Goal: Task Accomplishment & Management: Complete application form

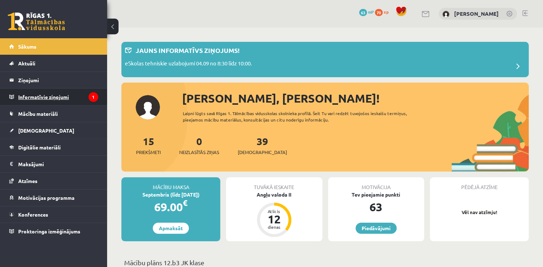
click at [76, 94] on legend "Informatīvie ziņojumi 1" at bounding box center [58, 97] width 80 height 16
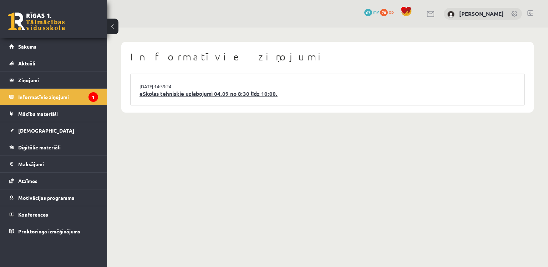
click at [238, 96] on link "eSkolas tehniskie uzlabojumi 04.09 no 8:30 līdz 10:00." at bounding box center [328, 94] width 376 height 8
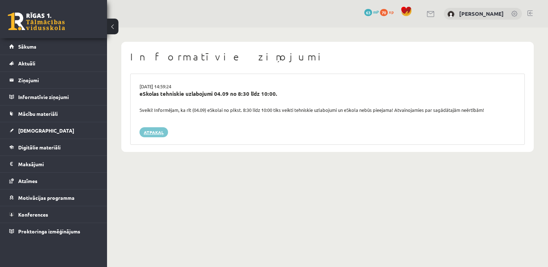
click at [158, 131] on link "Atpakaļ" at bounding box center [154, 132] width 29 height 10
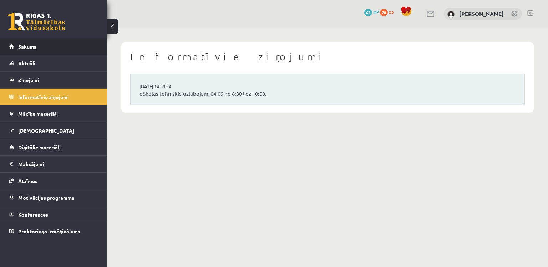
click at [42, 48] on link "Sākums" at bounding box center [53, 46] width 89 height 16
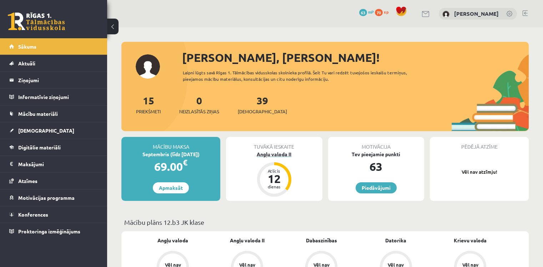
click at [275, 150] on div "Angļu valoda II" at bounding box center [274, 153] width 96 height 7
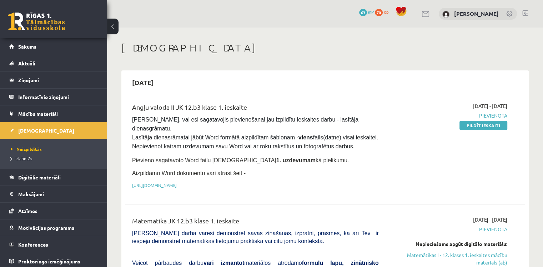
click at [364, 155] on p "Pievieno sagatavoto Word failu ieskaites 1. uzdevumam kā pielikumu." at bounding box center [255, 159] width 247 height 9
click at [487, 126] on link "Pildīt ieskaiti" at bounding box center [484, 125] width 48 height 9
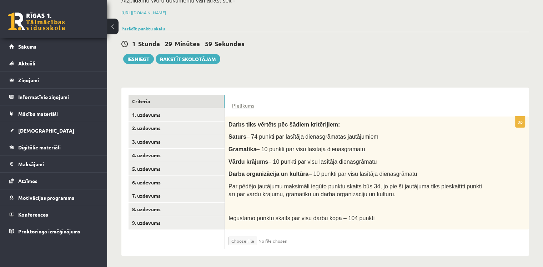
scroll to position [103, 0]
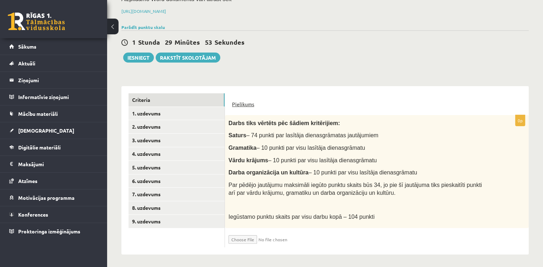
click at [247, 102] on link "Pielikums" at bounding box center [243, 103] width 22 height 7
click at [244, 239] on input "file" at bounding box center [271, 237] width 85 height 12
type input "**********"
click at [151, 111] on link "1. uzdevums" at bounding box center [177, 113] width 96 height 13
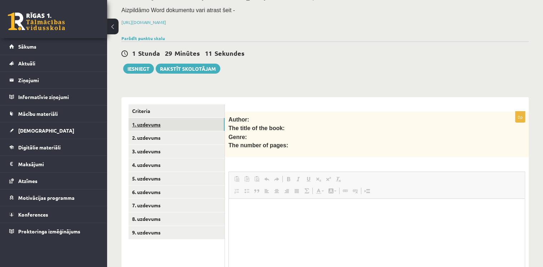
scroll to position [0, 0]
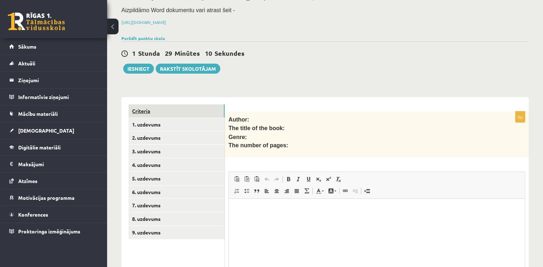
click at [150, 115] on link "Criteria" at bounding box center [177, 110] width 96 height 13
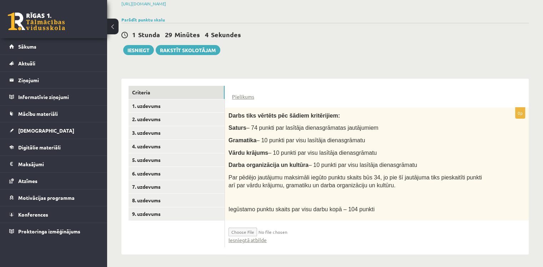
scroll to position [111, 0]
click at [162, 109] on link "1. uzdevums" at bounding box center [177, 105] width 96 height 13
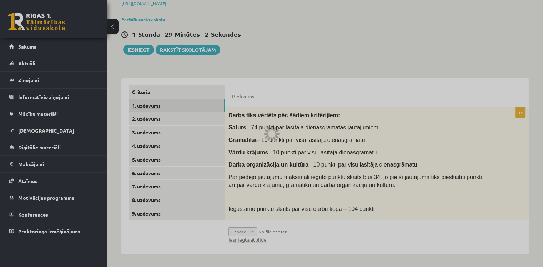
scroll to position [92, 0]
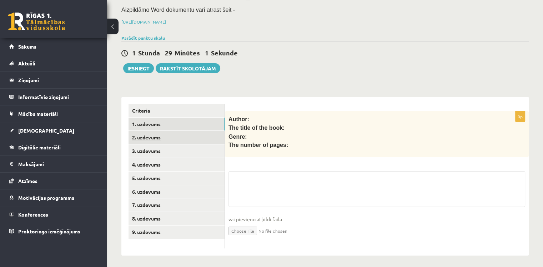
click at [169, 131] on link "2. uzdevums" at bounding box center [177, 137] width 96 height 13
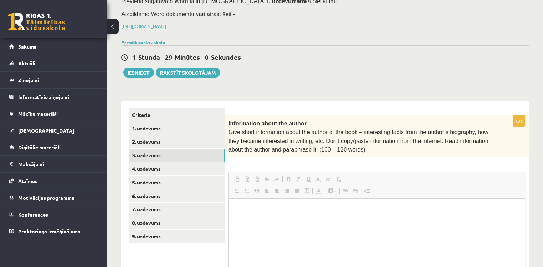
scroll to position [0, 0]
click at [153, 154] on link "3. uzdevums" at bounding box center [177, 155] width 96 height 13
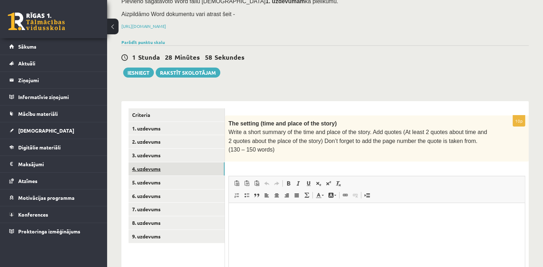
click at [149, 170] on link "4. uzdevums" at bounding box center [177, 168] width 96 height 13
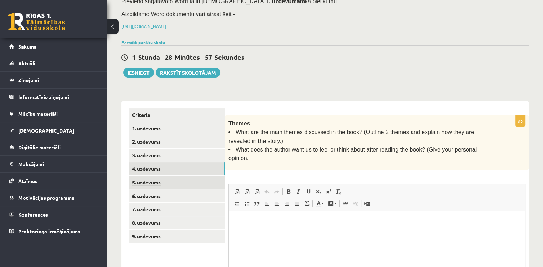
click at [150, 185] on link "5. uzdevums" at bounding box center [177, 182] width 96 height 13
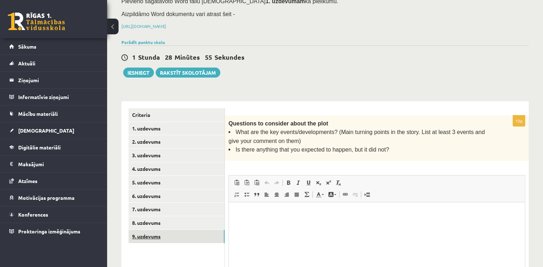
click at [144, 233] on link "9. uzdevums" at bounding box center [177, 236] width 96 height 13
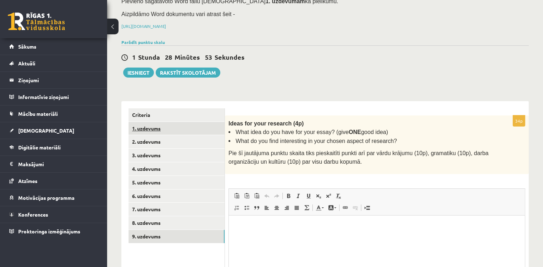
click at [149, 126] on link "1. uzdevums" at bounding box center [177, 128] width 96 height 13
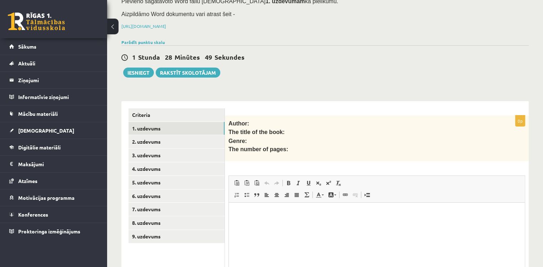
click at [413, 81] on div "Angļu valoda II JK 12.b3 klase 1. ieskaite , Viktors Šlapins (12.b3 JK klase) P…" at bounding box center [325, 142] width 436 height 406
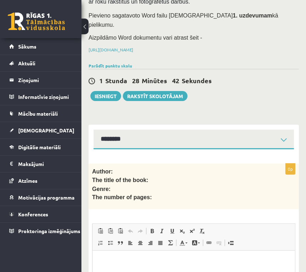
click at [155, 185] on p "Genre:" at bounding box center [175, 189] width 167 height 9
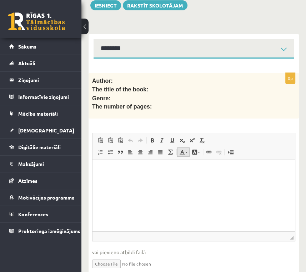
scroll to position [193, 0]
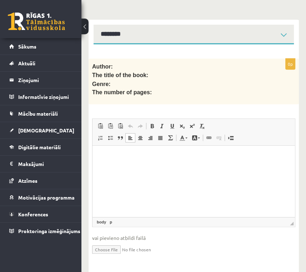
click at [162, 167] on html at bounding box center [193, 157] width 202 height 22
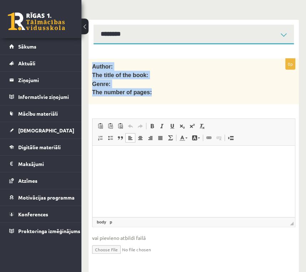
drag, startPoint x: 92, startPoint y: 56, endPoint x: 159, endPoint y: 81, distance: 72.1
click at [159, 81] on div "Author: The title of the book: Genre: The number of pages:" at bounding box center [194, 82] width 210 height 46
copy div "Author: The title of the book: Genre: The number of pages:"
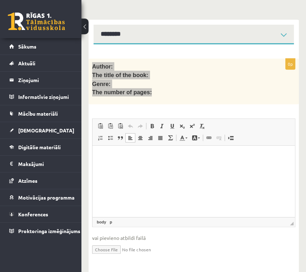
click at [120, 167] on html at bounding box center [193, 157] width 202 height 22
paste body "Editor, wiswyg-editor-user-answer-47024784607560"
click at [144, 160] on p "*******" at bounding box center [194, 156] width 188 height 7
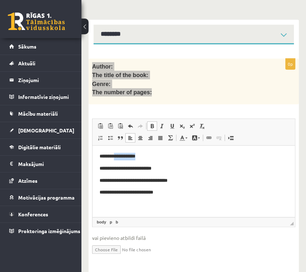
drag, startPoint x: 154, startPoint y: 156, endPoint x: 119, endPoint y: 154, distance: 35.4
click at [119, 154] on p "**********" at bounding box center [194, 156] width 188 height 7
click at [150, 123] on span at bounding box center [152, 126] width 6 height 6
drag, startPoint x: 166, startPoint y: 170, endPoint x: 147, endPoint y: 169, distance: 18.6
click at [147, 169] on p "**********" at bounding box center [194, 168] width 188 height 7
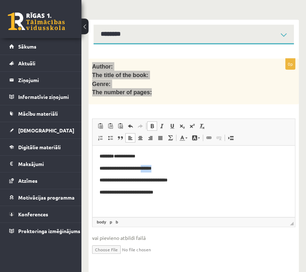
click at [153, 123] on span at bounding box center [152, 126] width 6 height 6
drag, startPoint x: 185, startPoint y: 184, endPoint x: 116, endPoint y: 178, distance: 69.1
click at [116, 178] on p "**********" at bounding box center [194, 180] width 188 height 7
click at [154, 123] on span at bounding box center [152, 126] width 6 height 6
drag, startPoint x: 177, startPoint y: 194, endPoint x: 150, endPoint y: 194, distance: 27.1
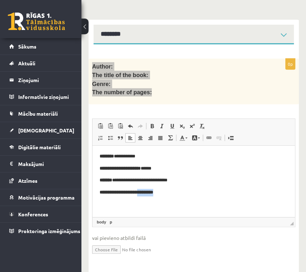
click at [150, 194] on p "**********" at bounding box center [194, 192] width 188 height 7
click at [150, 123] on span at bounding box center [152, 126] width 6 height 6
click at [161, 176] on body "**********" at bounding box center [194, 175] width 188 height 44
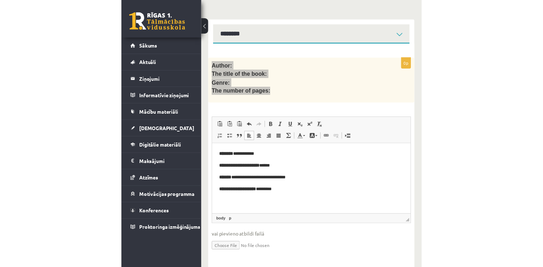
scroll to position [163, 0]
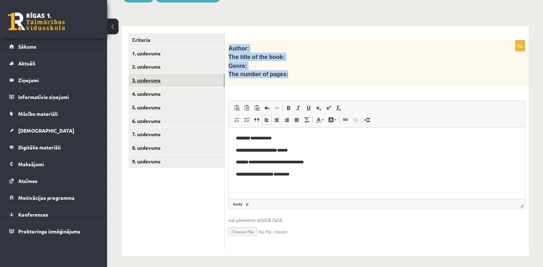
click at [181, 82] on link "3. uzdevums" at bounding box center [177, 80] width 96 height 13
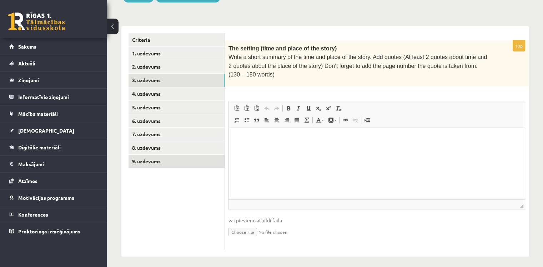
scroll to position [0, 0]
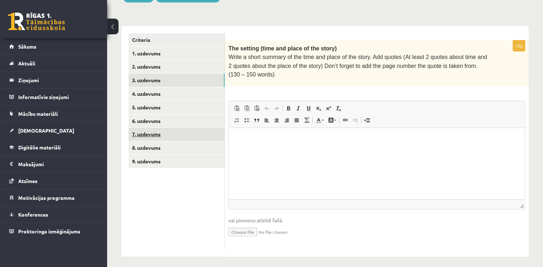
click at [168, 129] on link "7. uzdevums" at bounding box center [177, 133] width 96 height 13
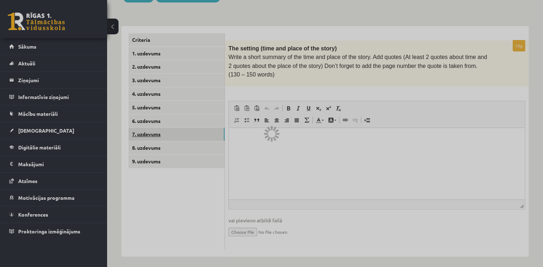
scroll to position [100, 0]
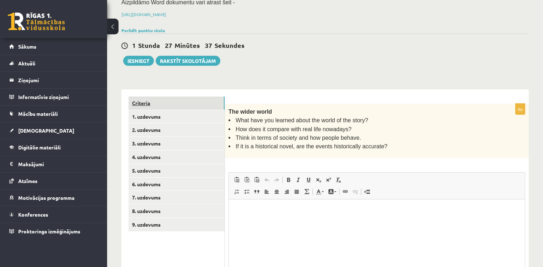
click at [176, 98] on link "Criteria" at bounding box center [177, 102] width 96 height 13
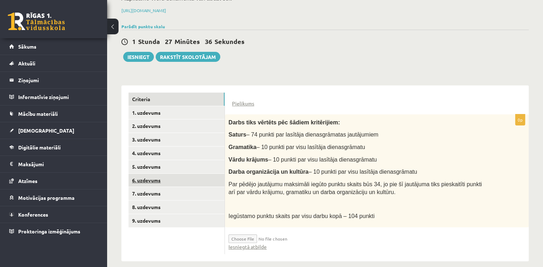
scroll to position [111, 0]
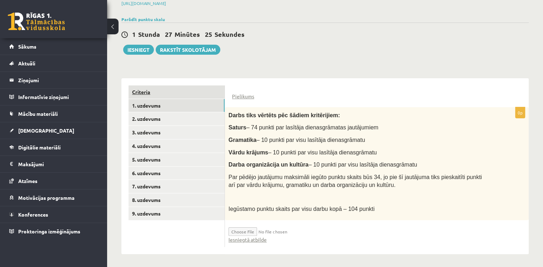
drag, startPoint x: 170, startPoint y: 106, endPoint x: 164, endPoint y: 116, distance: 11.0
click at [170, 106] on link "1. uzdevums" at bounding box center [177, 105] width 96 height 13
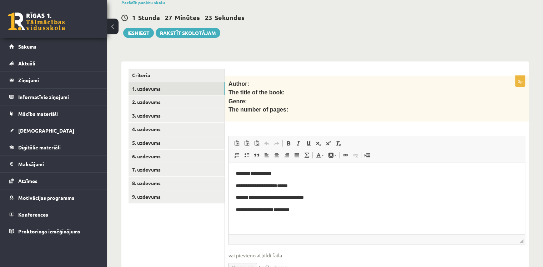
scroll to position [128, 0]
click at [179, 97] on link "2. uzdevums" at bounding box center [177, 101] width 96 height 13
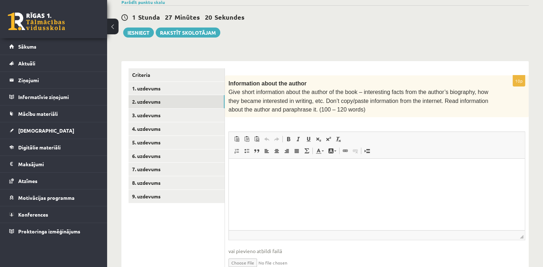
scroll to position [0, 0]
click at [279, 180] on html at bounding box center [377, 170] width 296 height 22
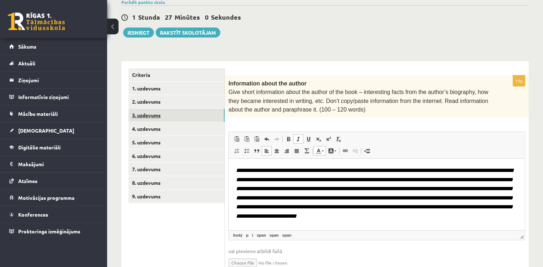
click at [141, 111] on link "3. uzdevums" at bounding box center [177, 115] width 96 height 13
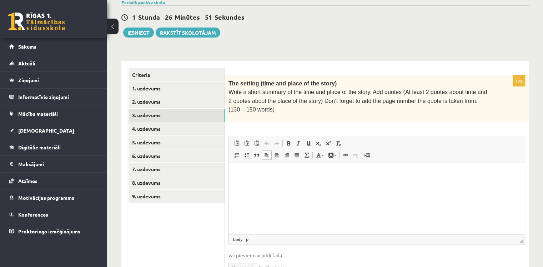
click at [258, 185] on html at bounding box center [377, 174] width 296 height 22
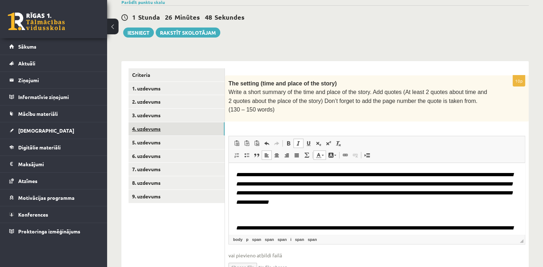
click at [160, 125] on link "4. uzdevums" at bounding box center [177, 128] width 96 height 13
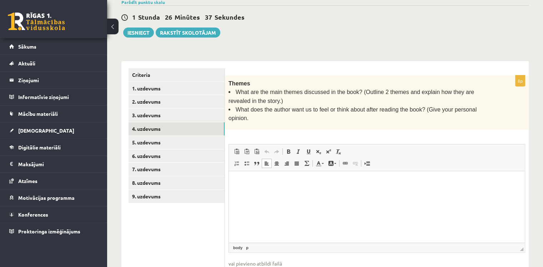
click at [289, 192] on html at bounding box center [377, 182] width 296 height 22
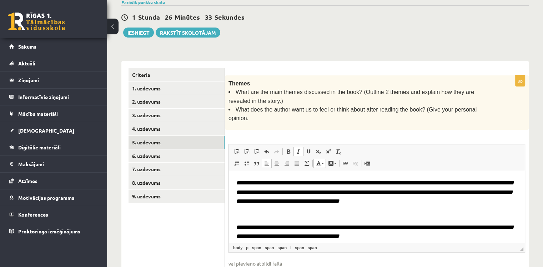
click at [189, 139] on link "5. uzdevums" at bounding box center [177, 142] width 96 height 13
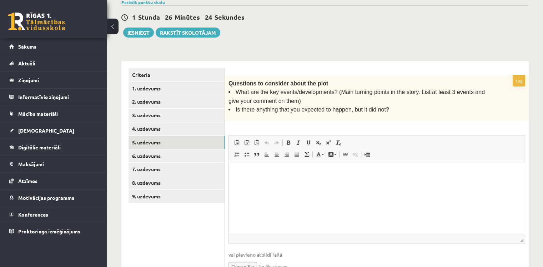
click at [267, 184] on html at bounding box center [377, 173] width 296 height 22
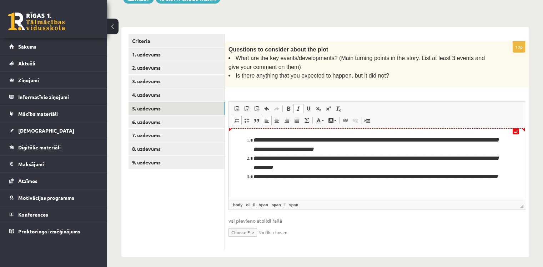
scroll to position [162, 0]
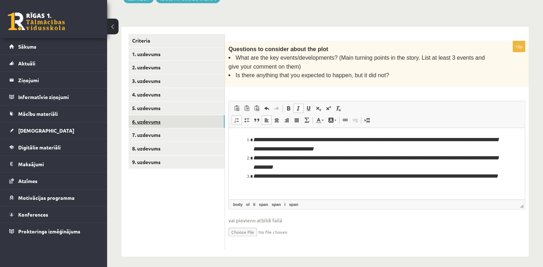
click at [164, 122] on link "6. uzdevums" at bounding box center [177, 121] width 96 height 13
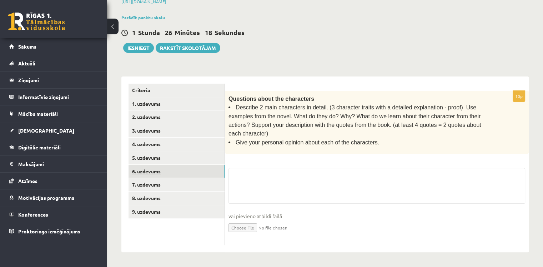
scroll to position [100, 0]
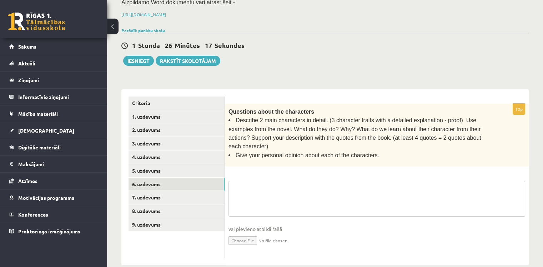
click at [272, 181] on fieldset "vai pievieno atbildi failā Iesniegtā atbilde" at bounding box center [377, 218] width 297 height 74
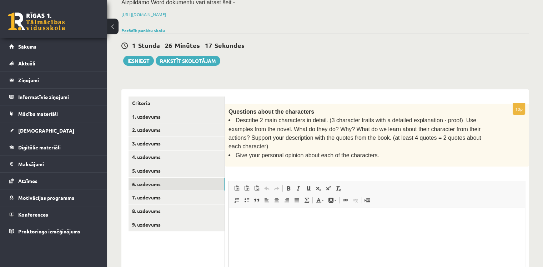
scroll to position [0, 0]
click at [286, 230] on html at bounding box center [377, 219] width 296 height 22
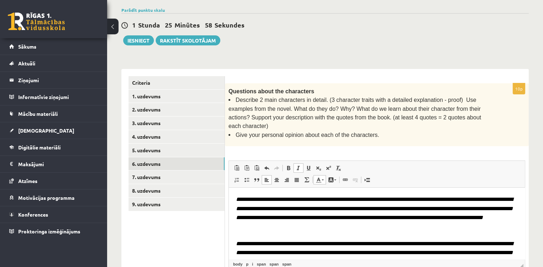
scroll to position [136, 0]
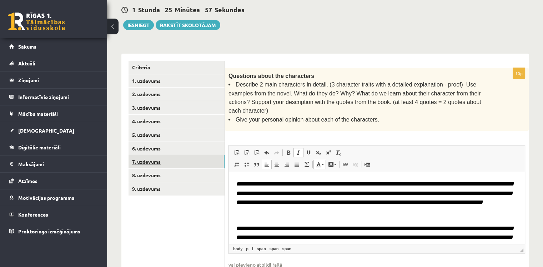
click at [174, 161] on link "7. uzdevums" at bounding box center [177, 161] width 96 height 13
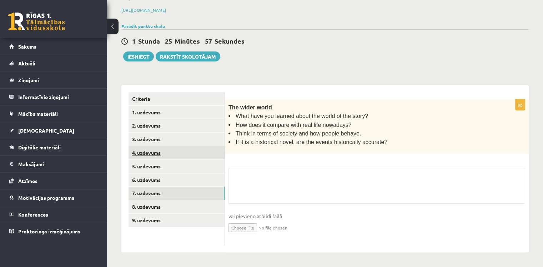
scroll to position [100, 0]
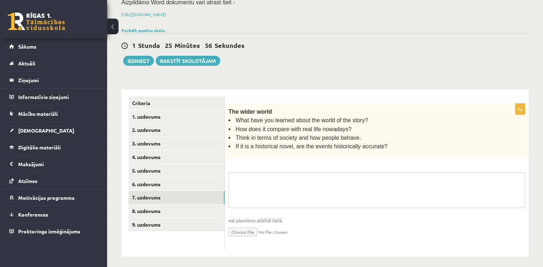
click at [269, 194] on textarea at bounding box center [377, 190] width 297 height 36
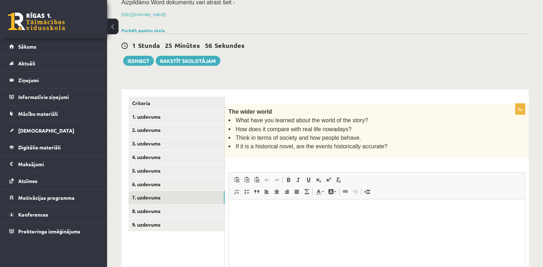
scroll to position [0, 0]
click at [67, 17] on div "0 Dāvanas 63 mP 70 xp" at bounding box center [53, 19] width 107 height 38
click at [260, 209] on p "Editor, wiswyg-editor-user-answer-47024816309880" at bounding box center [377, 209] width 282 height 7
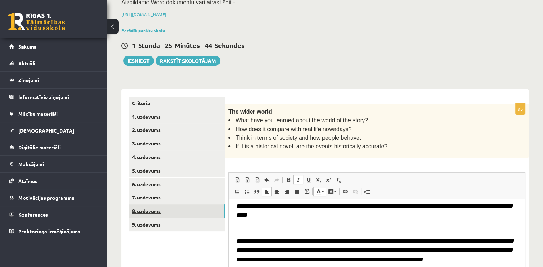
click at [167, 206] on link "8. uzdevums" at bounding box center [177, 210] width 96 height 13
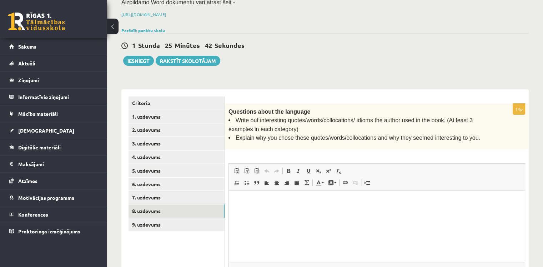
scroll to position [0, 0]
click at [267, 210] on html at bounding box center [377, 201] width 296 height 22
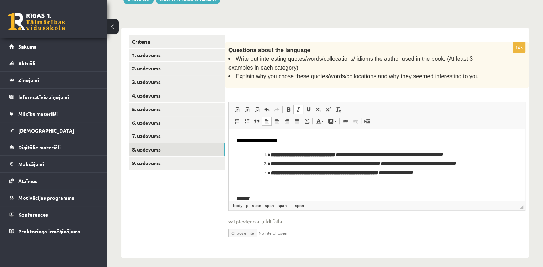
scroll to position [162, 0]
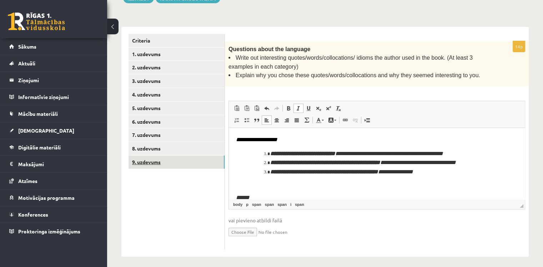
click at [177, 162] on link "9. uzdevums" at bounding box center [177, 161] width 96 height 13
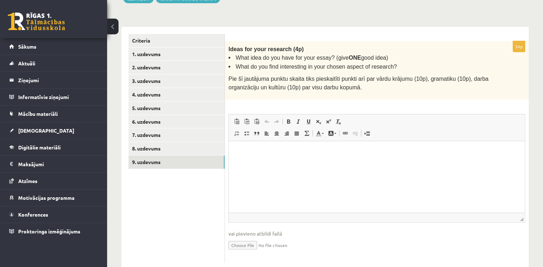
scroll to position [0, 0]
click at [280, 162] on html at bounding box center [377, 152] width 296 height 22
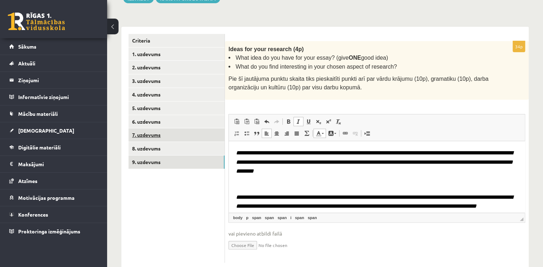
drag, startPoint x: 188, startPoint y: 140, endPoint x: 184, endPoint y: 148, distance: 9.7
click at [188, 140] on link "7. uzdevums" at bounding box center [177, 134] width 96 height 13
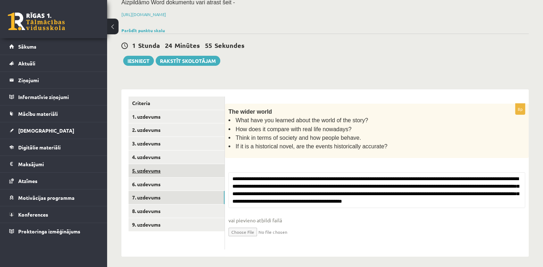
scroll to position [162, 0]
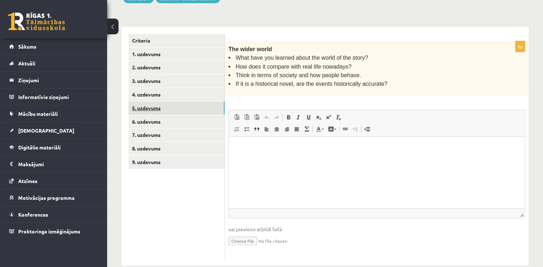
click at [169, 104] on link "5. uzdevums" at bounding box center [177, 107] width 96 height 13
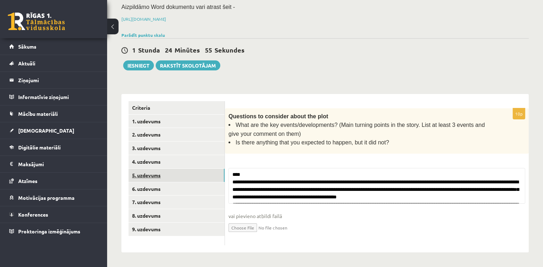
scroll to position [92, 0]
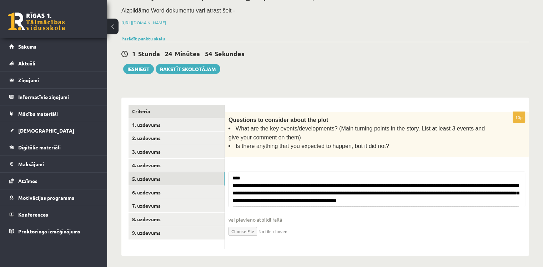
click at [159, 107] on link "Criteria" at bounding box center [177, 111] width 96 height 13
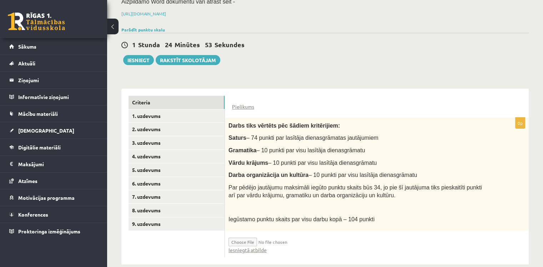
scroll to position [111, 0]
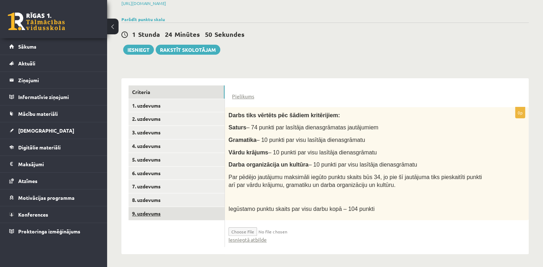
click at [163, 210] on link "9. uzdevums" at bounding box center [177, 213] width 96 height 13
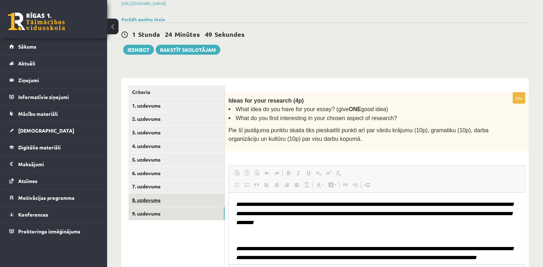
scroll to position [0, 0]
click at [165, 208] on link "9. uzdevums" at bounding box center [177, 213] width 96 height 13
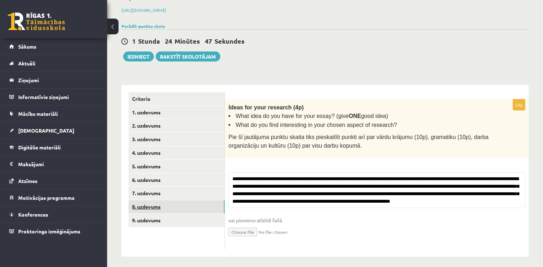
click at [166, 205] on link "8. uzdevums" at bounding box center [177, 206] width 96 height 13
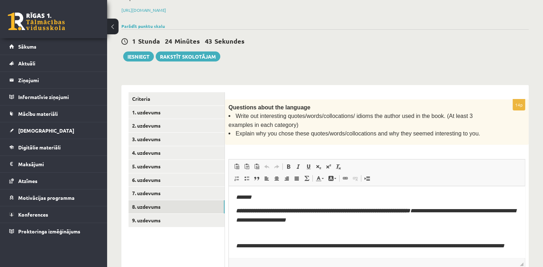
scroll to position [164, 0]
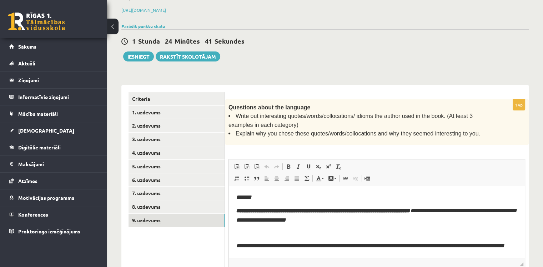
click at [159, 220] on link "9. uzdevums" at bounding box center [177, 220] width 96 height 13
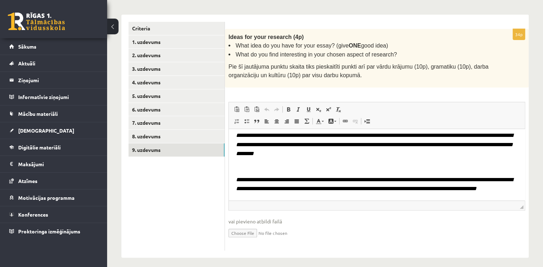
scroll to position [16, 0]
click at [250, 229] on input "file" at bounding box center [377, 232] width 297 height 15
type input "**********"
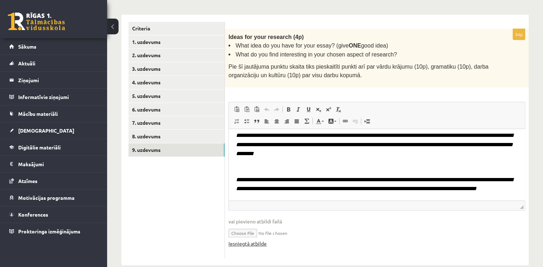
click at [256, 240] on link "Iesniegtā atbilde" at bounding box center [248, 243] width 38 height 7
click at [242, 227] on input "file" at bounding box center [377, 232] width 297 height 15
click at [180, 29] on link "Criteria" at bounding box center [177, 28] width 96 height 13
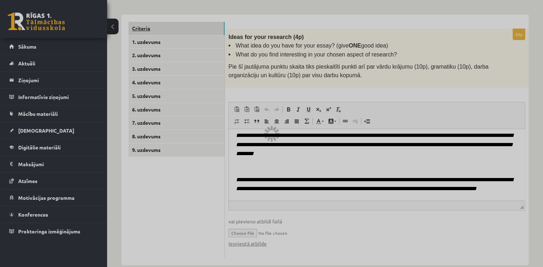
scroll to position [111, 0]
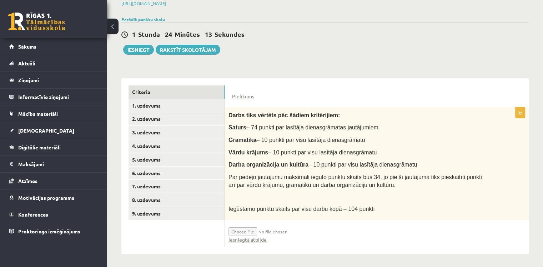
click at [246, 230] on input "file" at bounding box center [271, 230] width 85 height 12
type input "**********"
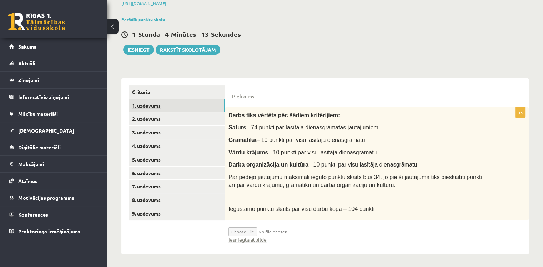
click at [152, 103] on link "1. uzdevums" at bounding box center [177, 105] width 96 height 13
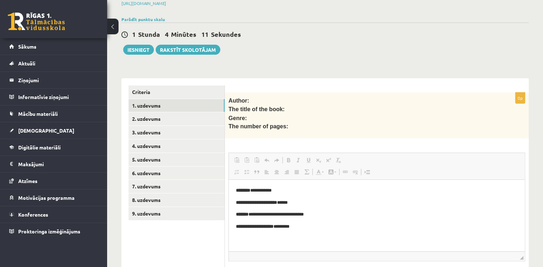
scroll to position [0, 0]
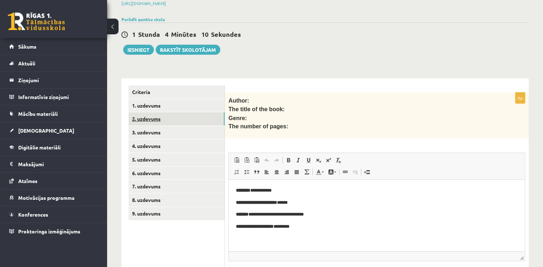
click at [151, 118] on link "2. uzdevums" at bounding box center [177, 118] width 96 height 13
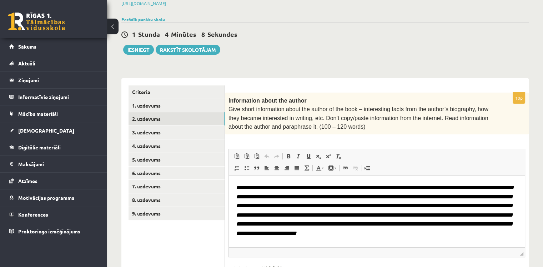
scroll to position [9, 0]
click at [169, 129] on link "3. uzdevums" at bounding box center [177, 132] width 96 height 13
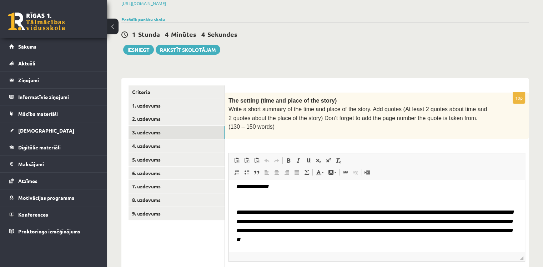
scroll to position [163, 0]
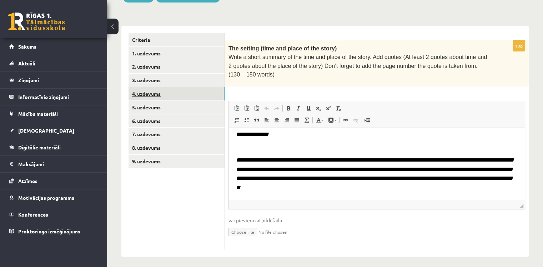
click at [166, 96] on link "4. uzdevums" at bounding box center [177, 93] width 96 height 13
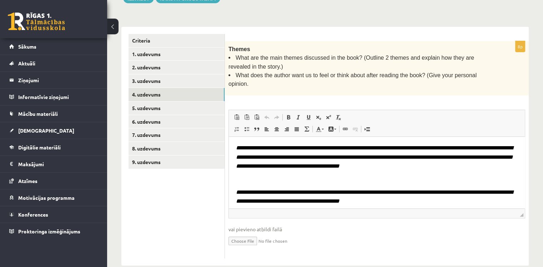
scroll to position [0, 0]
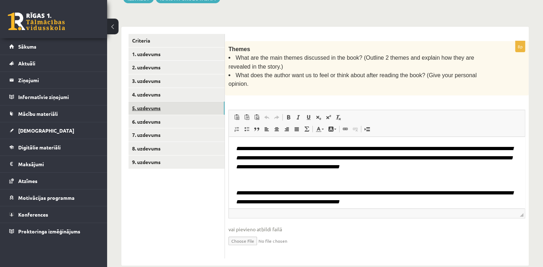
click at [162, 112] on link "5. uzdevums" at bounding box center [177, 107] width 96 height 13
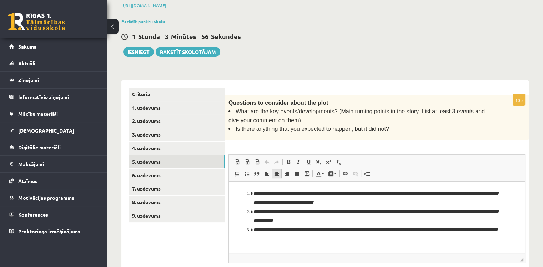
scroll to position [127, 0]
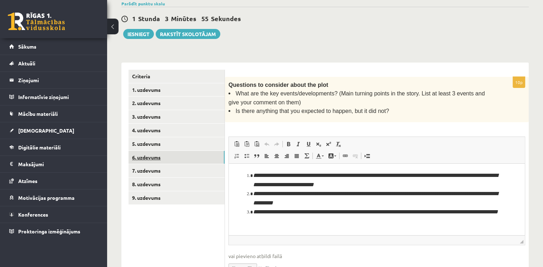
click at [152, 158] on link "6. uzdevums" at bounding box center [177, 157] width 96 height 13
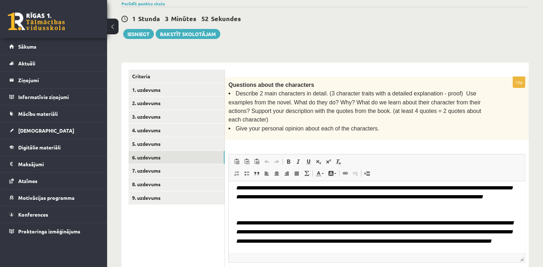
scroll to position [35, 0]
click at [162, 169] on link "7. uzdevums" at bounding box center [177, 170] width 96 height 13
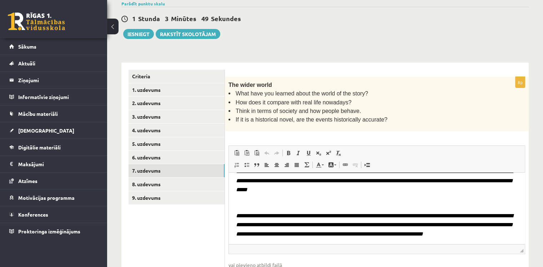
scroll to position [26, 0]
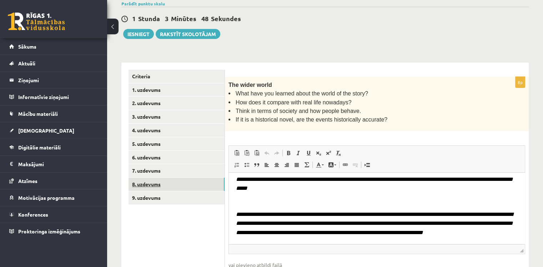
click at [164, 186] on link "8. uzdevums" at bounding box center [177, 183] width 96 height 13
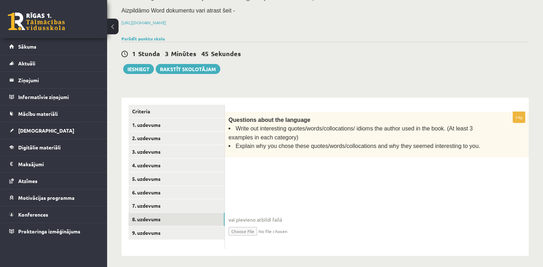
scroll to position [0, 0]
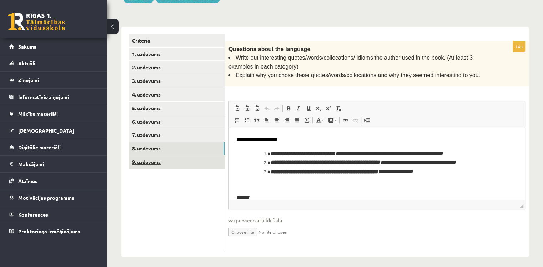
click at [189, 165] on link "9. uzdevums" at bounding box center [177, 161] width 96 height 13
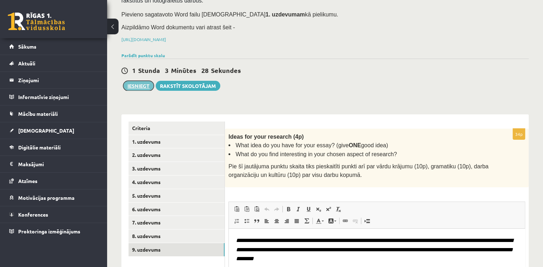
click at [140, 83] on button "Iesniegt" at bounding box center [138, 86] width 31 height 10
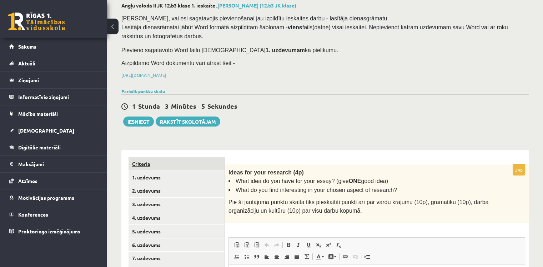
click at [171, 165] on link "Criteria" at bounding box center [177, 163] width 96 height 13
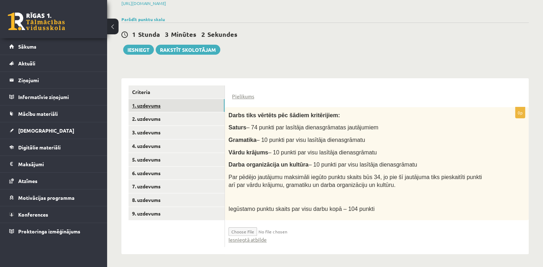
click at [167, 103] on link "1. uzdevums" at bounding box center [177, 105] width 96 height 13
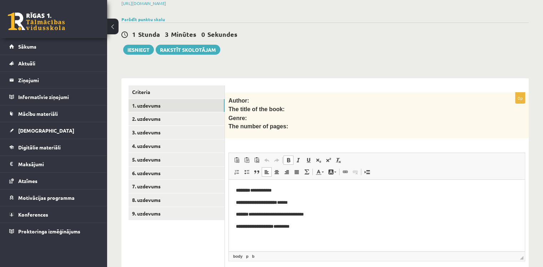
click at [251, 233] on html "**********" at bounding box center [377, 209] width 296 height 58
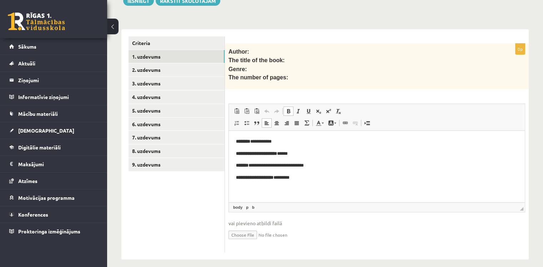
scroll to position [163, 0]
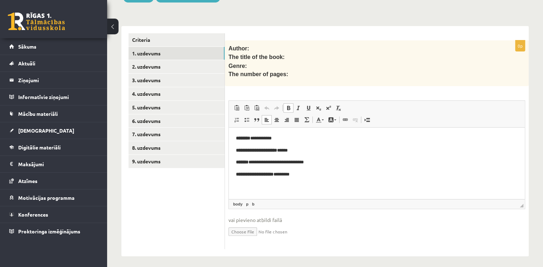
click at [250, 228] on input "file" at bounding box center [377, 231] width 297 height 15
type input "**********"
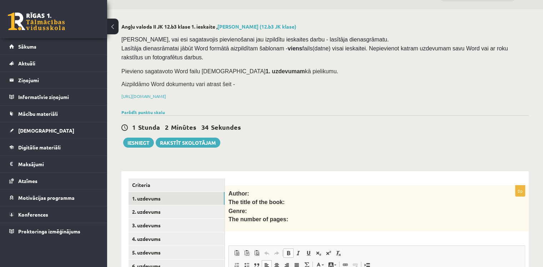
scroll to position [71, 0]
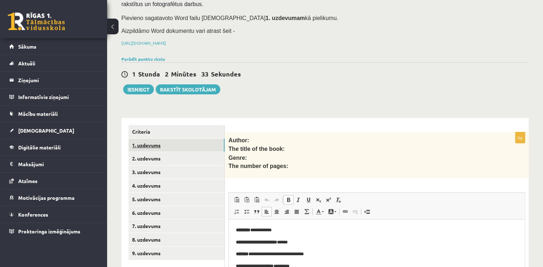
click at [184, 145] on link "1. uzdevums" at bounding box center [177, 145] width 96 height 13
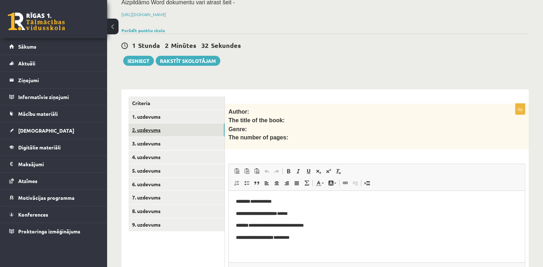
scroll to position [0, 0]
click at [178, 128] on link "2. uzdevums" at bounding box center [177, 129] width 96 height 13
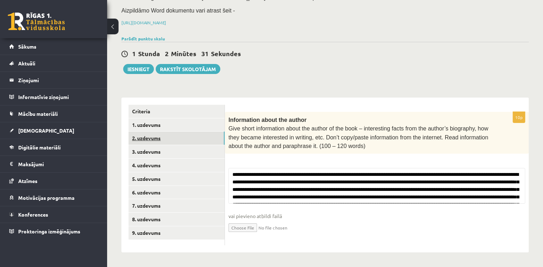
scroll to position [88, 0]
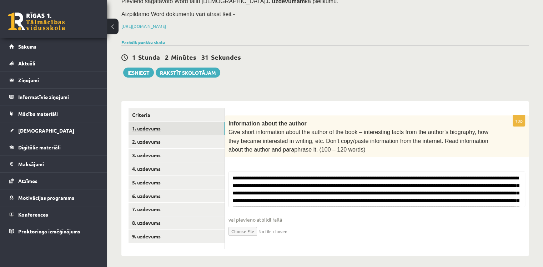
click at [176, 124] on link "1. uzdevums" at bounding box center [177, 128] width 96 height 13
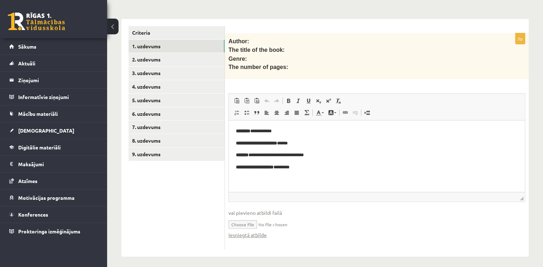
scroll to position [171, 0]
click at [244, 209] on span "vai pievieno atbildi failā" at bounding box center [377, 212] width 297 height 7
click at [243, 220] on input "file" at bounding box center [377, 223] width 297 height 15
type input "**********"
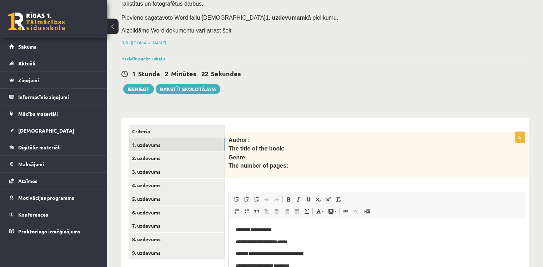
scroll to position [64, 0]
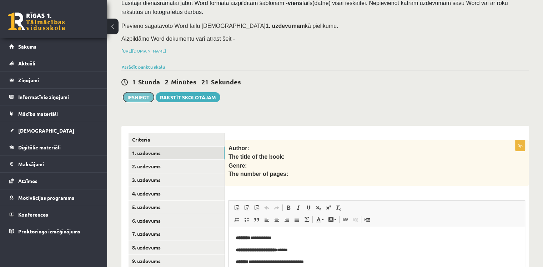
click at [141, 93] on button "Iesniegt" at bounding box center [138, 97] width 31 height 10
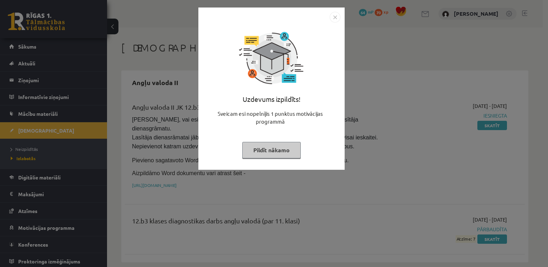
click at [378, 127] on div "Uzdevums izpildīts! Sveicam esi nopelnījis 1 punktus motivācijas programmā Pild…" at bounding box center [274, 133] width 548 height 267
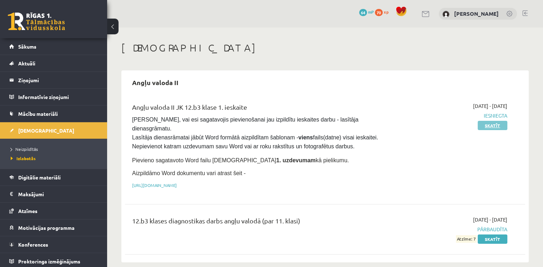
click at [495, 126] on link "Skatīt" at bounding box center [493, 125] width 30 height 9
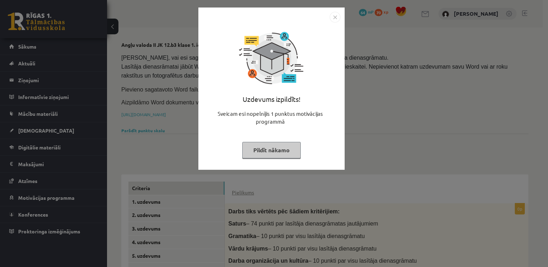
click at [480, 140] on div "Uzdevums izpildīts! Sveicam esi nopelnījis 1 punktus motivācijas programmā Pild…" at bounding box center [274, 133] width 548 height 267
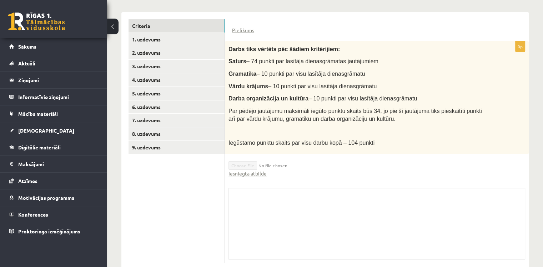
scroll to position [142, 0]
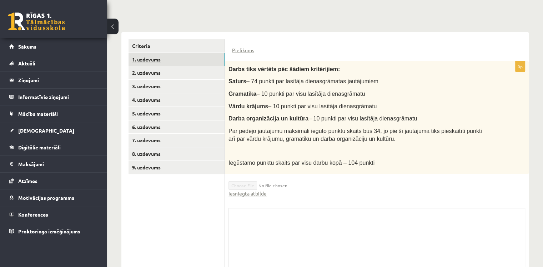
click at [155, 56] on link "1. uzdevums" at bounding box center [177, 59] width 96 height 13
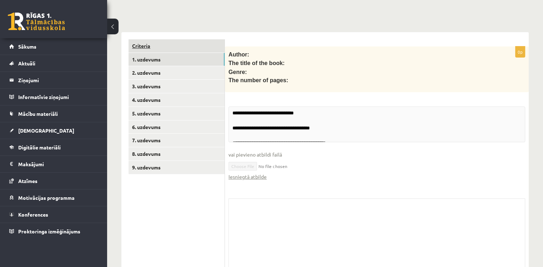
click at [157, 49] on link "Criteria" at bounding box center [177, 45] width 96 height 13
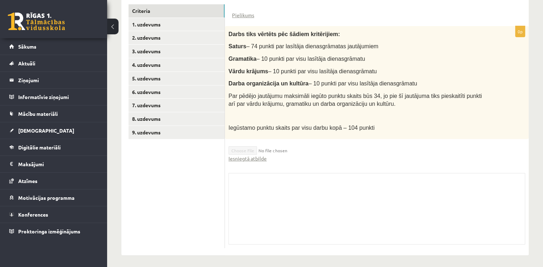
scroll to position [178, 0]
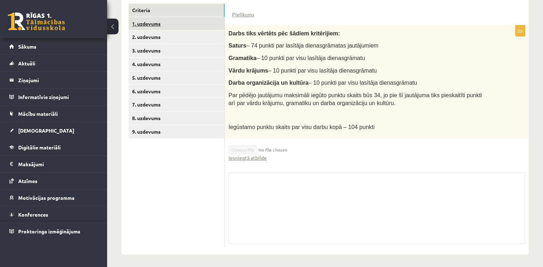
click at [150, 24] on link "1. uzdevums" at bounding box center [177, 23] width 96 height 13
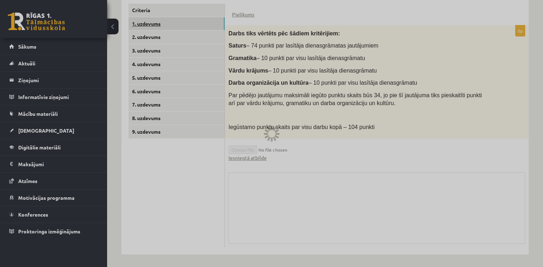
scroll to position [167, 0]
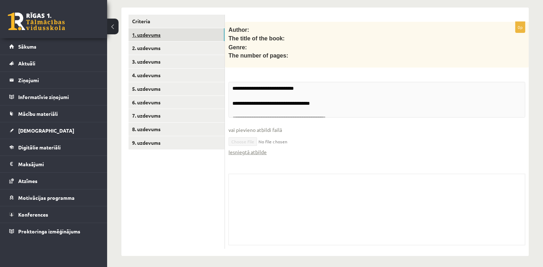
click at [160, 36] on link "1. uzdevums" at bounding box center [177, 34] width 96 height 13
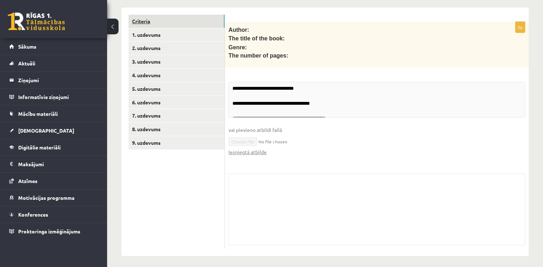
click at [158, 25] on link "Criteria" at bounding box center [177, 21] width 96 height 13
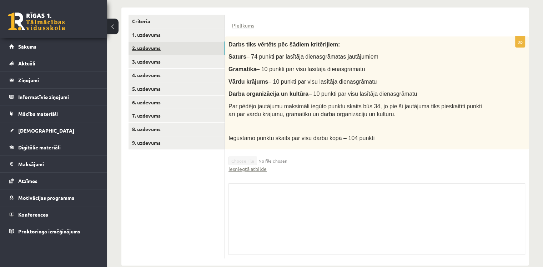
click at [165, 41] on link "2. uzdevums" at bounding box center [177, 47] width 96 height 13
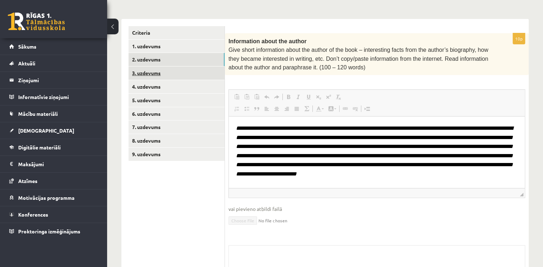
scroll to position [0, 0]
click at [166, 47] on link "1. uzdevums" at bounding box center [177, 46] width 96 height 13
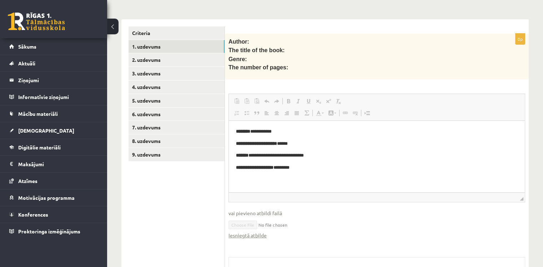
scroll to position [155, 0]
click at [159, 33] on link "Criteria" at bounding box center [177, 32] width 96 height 13
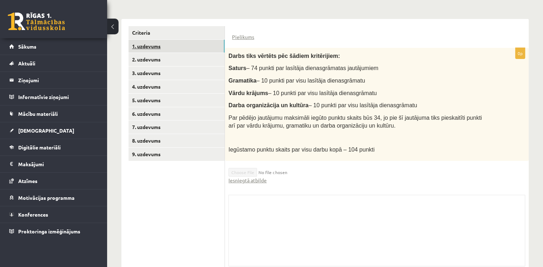
click at [160, 44] on link "1. uzdevums" at bounding box center [177, 46] width 96 height 13
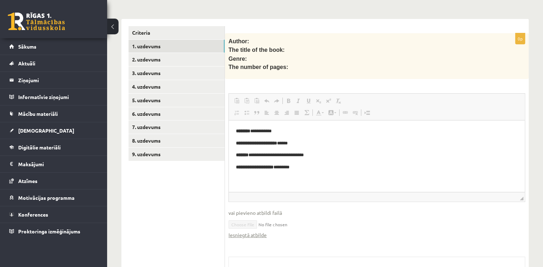
scroll to position [0, 0]
click at [250, 231] on link "Iesniegtā atbilde" at bounding box center [248, 234] width 38 height 7
click at [189, 13] on div "**********" at bounding box center [324, 175] width 407 height 327
click at [119, 28] on div "Angļu valoda II JK 12.b3 klase 1. ieskaite , Viktors Šlapins (12.b3 JK klase) P…" at bounding box center [325, 112] width 436 height 481
click at [111, 20] on button at bounding box center [112, 27] width 11 height 16
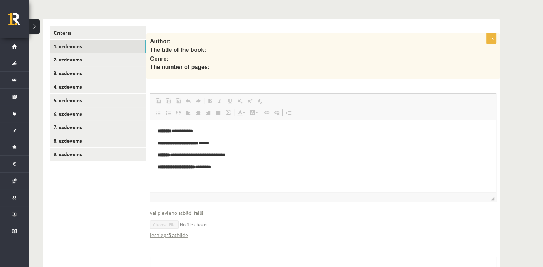
drag, startPoint x: 33, startPoint y: 25, endPoint x: 22, endPoint y: 13, distance: 16.0
click at [32, 25] on button at bounding box center [34, 27] width 11 height 16
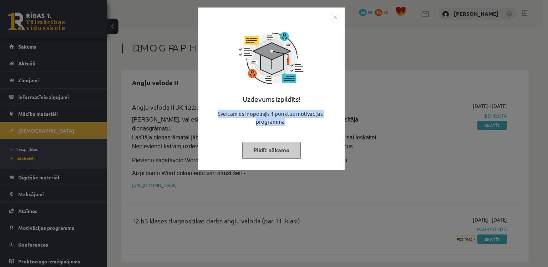
drag, startPoint x: 410, startPoint y: 105, endPoint x: 343, endPoint y: 127, distance: 70.6
click at [343, 127] on div "Uzdevums izpildīts! Sveicam esi nopelnījis 1 punktus motivācijas programmā Pild…" at bounding box center [274, 133] width 548 height 267
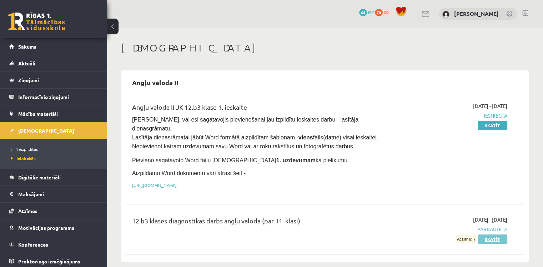
click at [487, 234] on link "Skatīt" at bounding box center [493, 238] width 30 height 9
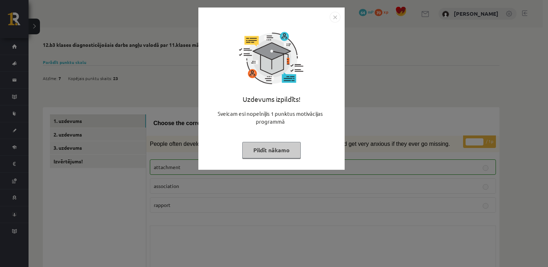
click at [431, 132] on div "Uzdevums izpildīts! Sveicam esi nopelnījis 1 punktus motivācijas programmā Pild…" at bounding box center [274, 133] width 548 height 267
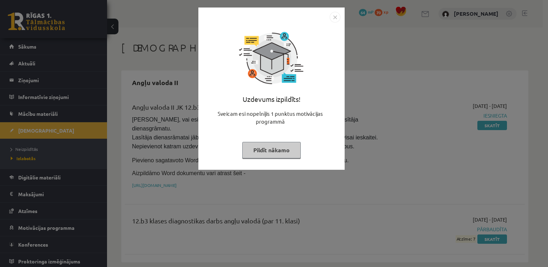
click at [166, 53] on div "Uzdevums izpildīts! Sveicam esi nopelnījis 1 punktus motivācijas programmā Pild…" at bounding box center [274, 133] width 548 height 267
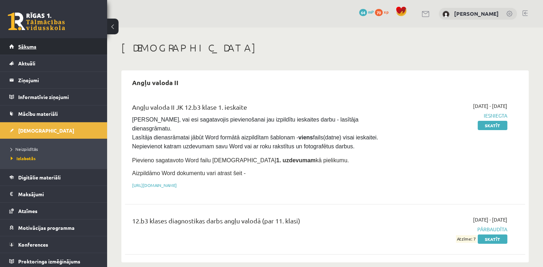
click at [27, 44] on span "Sākums" at bounding box center [27, 46] width 18 height 6
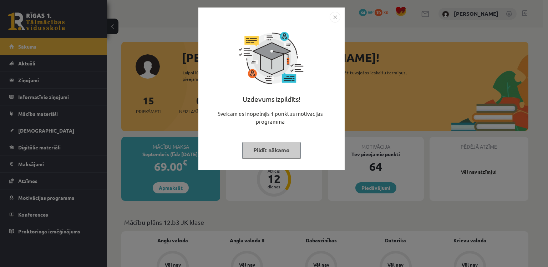
drag, startPoint x: 286, startPoint y: 237, endPoint x: 283, endPoint y: 233, distance: 5.3
click at [285, 237] on div "Uzdevums izpildīts! Sveicam esi nopelnījis 1 punktus motivācijas programmā Pild…" at bounding box center [274, 133] width 548 height 267
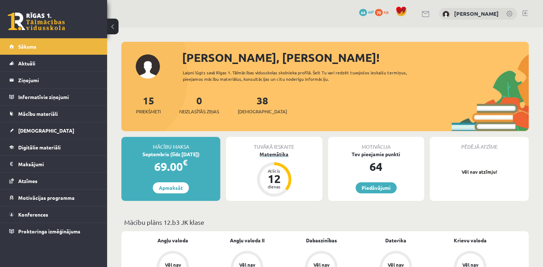
click at [273, 155] on div "Matemātika" at bounding box center [274, 153] width 96 height 7
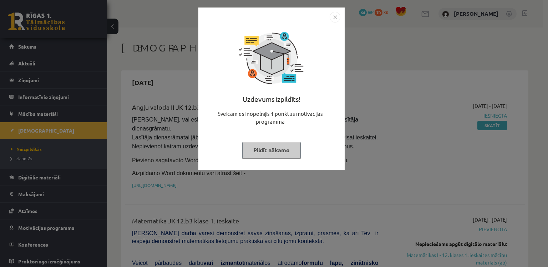
click at [361, 196] on div "Uzdevums izpildīts! Sveicam esi nopelnījis 1 punktus motivācijas programmā Pild…" at bounding box center [274, 133] width 548 height 267
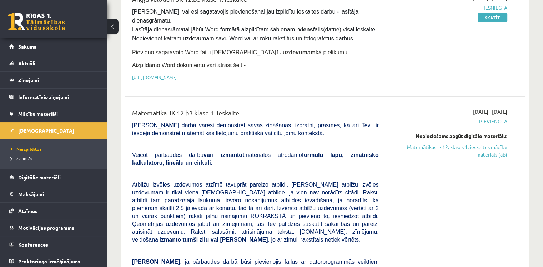
scroll to position [107, 0]
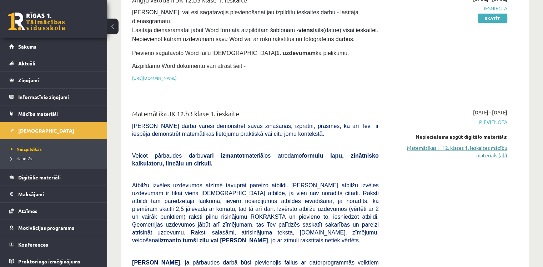
click at [496, 144] on link "Matemātikas I - 12. klases 1. ieskaites mācību materiāls (ab)" at bounding box center [449, 151] width 118 height 15
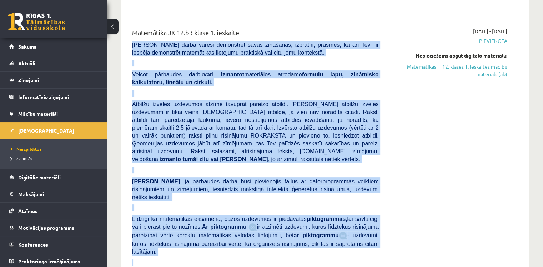
scroll to position [250, 0]
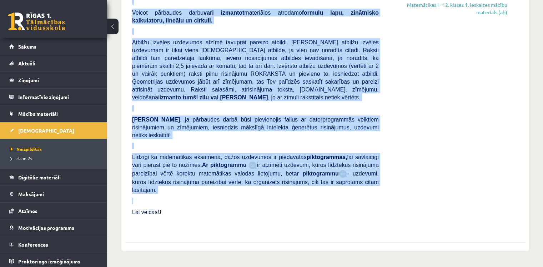
drag, startPoint x: 133, startPoint y: 116, endPoint x: 159, endPoint y: 179, distance: 67.4
click at [159, 179] on div "Matemātika JK 12.b3 klase 1. ieskaite Pārbaudes darbā varēsi demonstrēt savas z…" at bounding box center [255, 98] width 257 height 265
copy div "Pārbaudes darbā varēsi demonstrēt savas zināšanas, izpratni, prasmes, kā arī Te…"
click at [293, 170] on b "ar piktogrammu" at bounding box center [315, 173] width 45 height 6
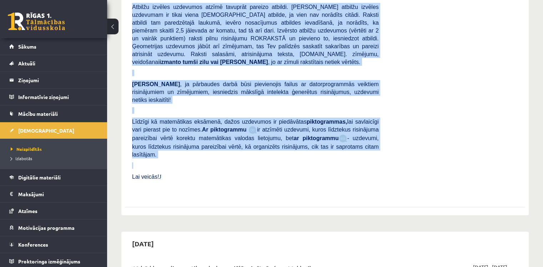
scroll to position [286, 0]
drag, startPoint x: 286, startPoint y: 126, endPoint x: 306, endPoint y: 111, distance: 25.7
click at [286, 126] on div "Matemātika JK 12.b3 klase 1. ieskaite Pārbaudes darbā varēsi demonstrēt savas z…" at bounding box center [255, 62] width 257 height 265
click at [334, 126] on span "ir atzīmēti uzdevumi, kuros līdztekus risinājuma pareizībai vērtē korektu matem…" at bounding box center [255, 133] width 247 height 15
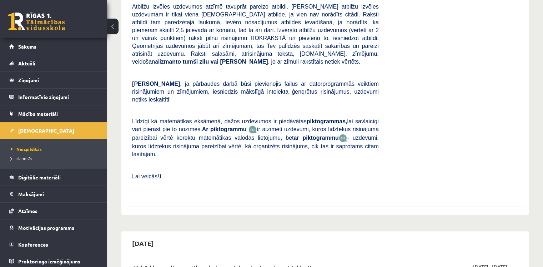
click at [440, 111] on div "2025-09-01 - 2025-09-15 Pievienota Nepieciešams apgūt digitālo materiālu: Matem…" at bounding box center [448, 62] width 129 height 265
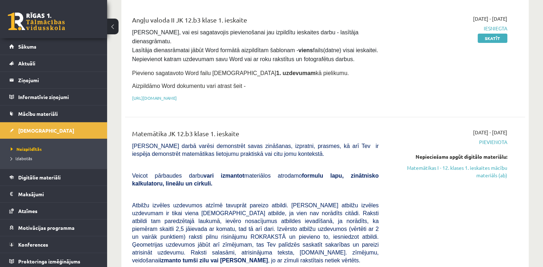
scroll to position [107, 0]
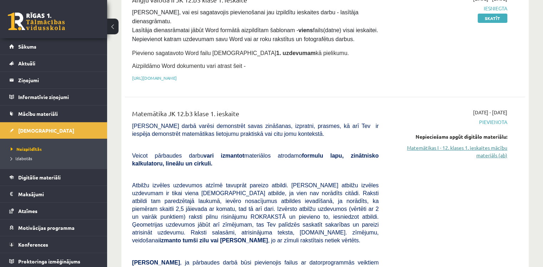
click at [492, 146] on link "Matemātikas I - 12. klases 1. ieskaites mācību materiāls (ab)" at bounding box center [449, 151] width 118 height 15
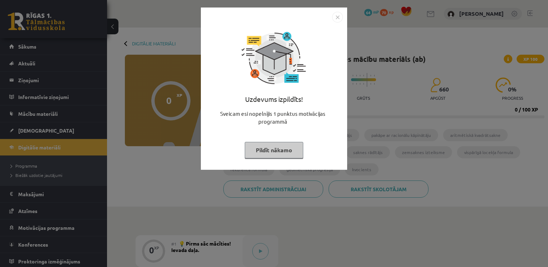
click at [484, 210] on div "Uzdevums izpildīts! Sveicam esi nopelnījis 1 punktus motivācijas programmā Pild…" at bounding box center [274, 133] width 548 height 267
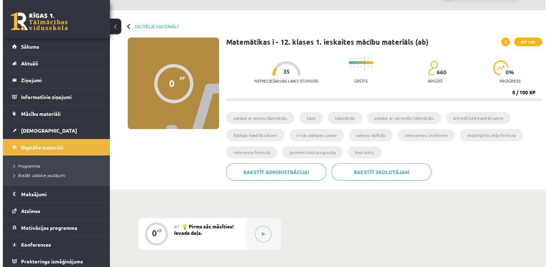
scroll to position [71, 0]
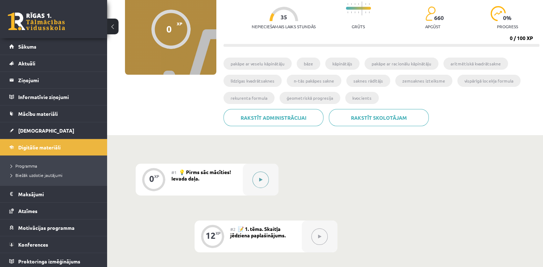
click at [258, 175] on button at bounding box center [260, 179] width 16 height 16
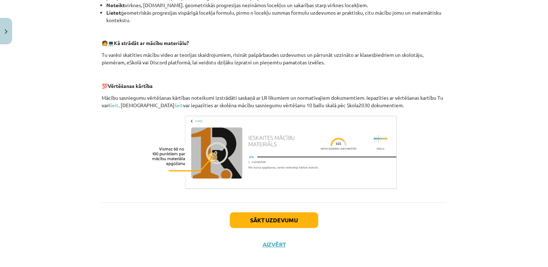
scroll to position [307, 0]
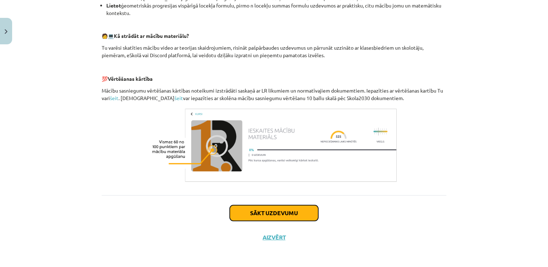
click at [280, 217] on button "Sākt uzdevumu" at bounding box center [274, 213] width 89 height 16
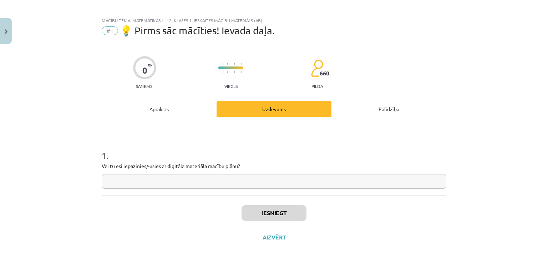
click at [148, 183] on input "text" at bounding box center [274, 181] width 345 height 15
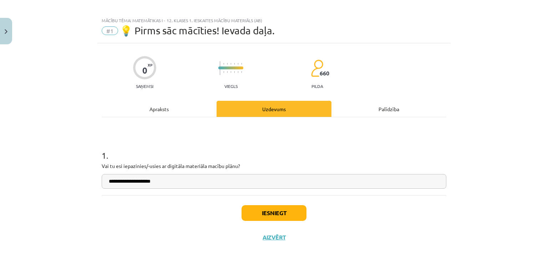
type input "**********"
click at [278, 212] on button "Iesniegt" at bounding box center [274, 213] width 65 height 16
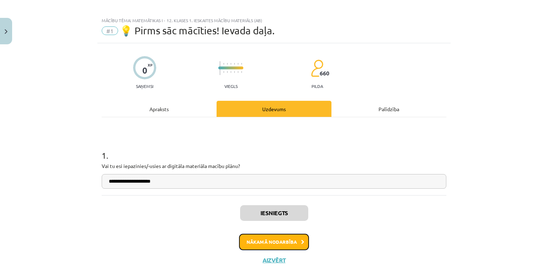
click at [277, 234] on button "Nākamā nodarbība" at bounding box center [274, 242] width 70 height 16
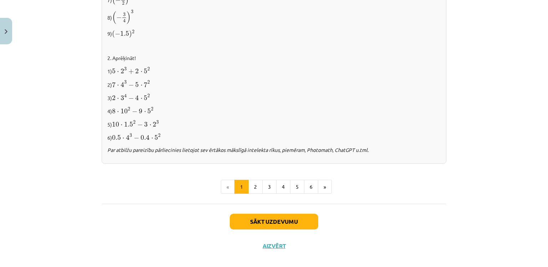
scroll to position [747, 0]
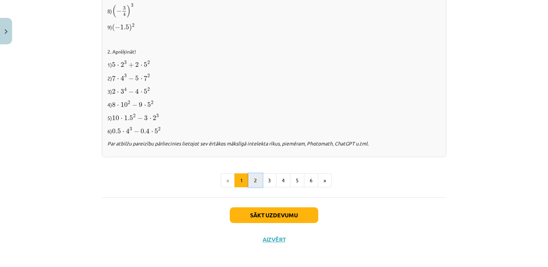
click at [257, 179] on button "2" at bounding box center [255, 180] width 14 height 14
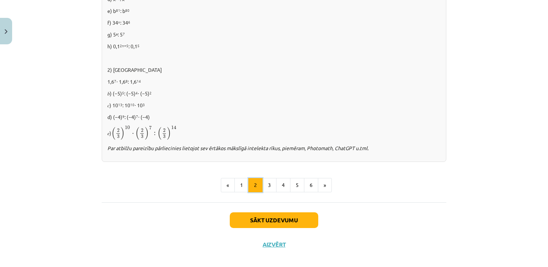
scroll to position [485, 0]
click at [262, 185] on button "3" at bounding box center [269, 184] width 14 height 14
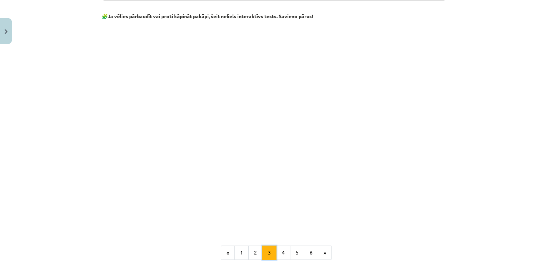
scroll to position [592, 0]
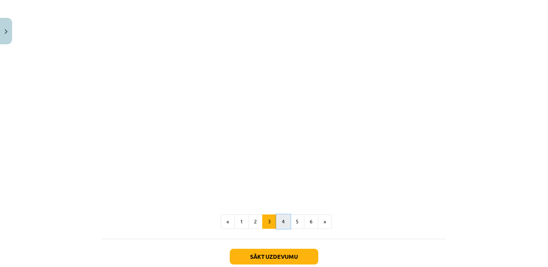
click at [281, 220] on button "4" at bounding box center [283, 221] width 14 height 14
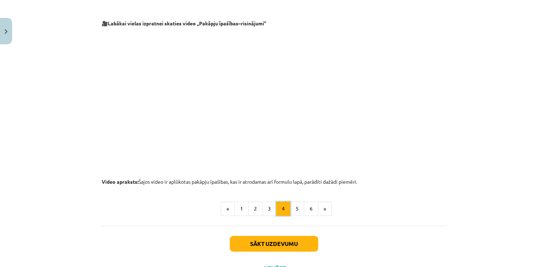
scroll to position [744, 0]
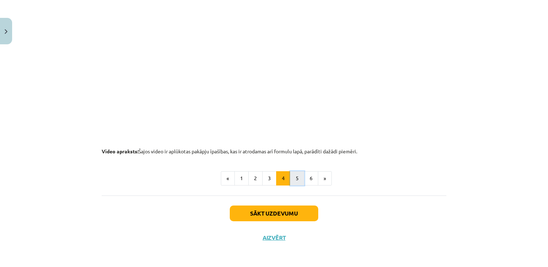
click at [295, 177] on button "5" at bounding box center [297, 178] width 14 height 14
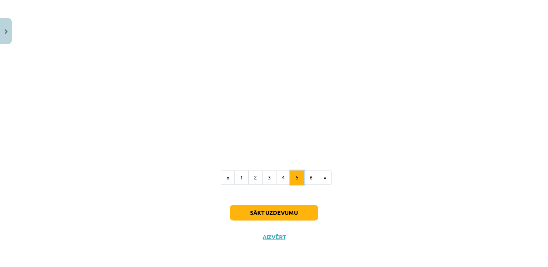
scroll to position [843, 0]
click at [307, 179] on button "6" at bounding box center [311, 177] width 14 height 14
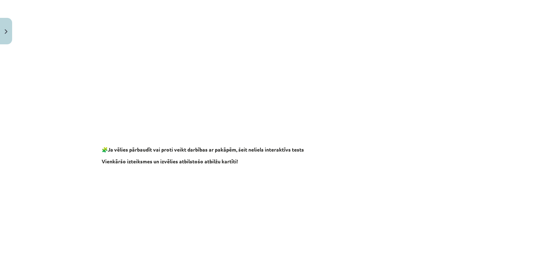
scroll to position [679, 0]
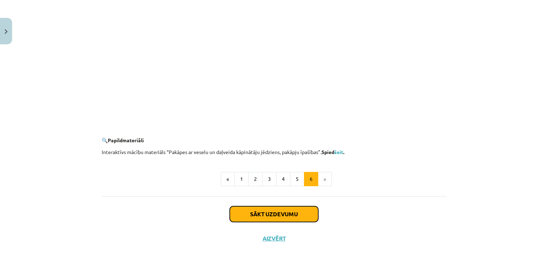
click at [286, 210] on button "Sākt uzdevumu" at bounding box center [274, 214] width 89 height 16
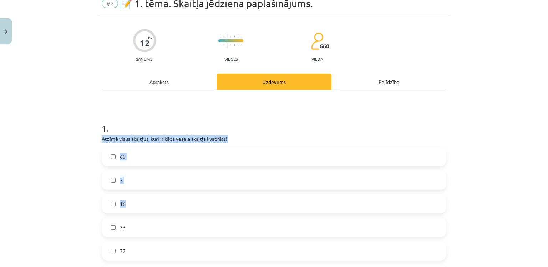
scroll to position [125, 0]
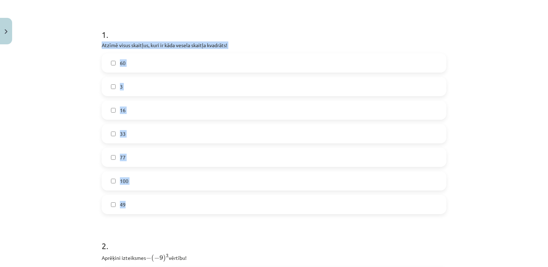
drag, startPoint x: 101, startPoint y: 151, endPoint x: 156, endPoint y: 206, distance: 77.8
click at [156, 206] on div "12 XP Saņemsi Viegls 660 pilda Apraksts Uzdevums Palīdzība 1 . Atzīmē visus ska…" at bounding box center [273, 232] width 353 height 619
copy div "Atzīmē visus skaitļus, kuri ir kāda vesela skaitļa kvadrāts! 60 3 16 33 77 100 …"
click at [64, 79] on div "Mācību tēma: Matemātikas i - 12. klases 1. ieskaites mācību materiāls (ab) #2 📝…" at bounding box center [274, 133] width 548 height 267
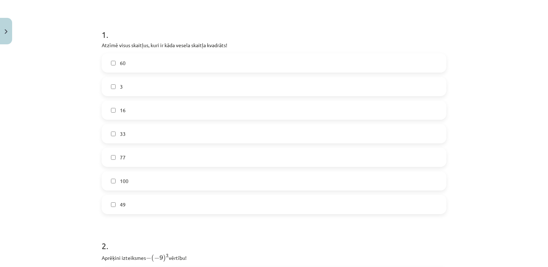
click at [124, 110] on label "16" at bounding box center [273, 110] width 343 height 18
drag, startPoint x: 129, startPoint y: 179, endPoint x: 125, endPoint y: 174, distance: 6.6
click at [127, 179] on label "100" at bounding box center [273, 181] width 343 height 18
click at [133, 208] on label "49" at bounding box center [273, 204] width 343 height 18
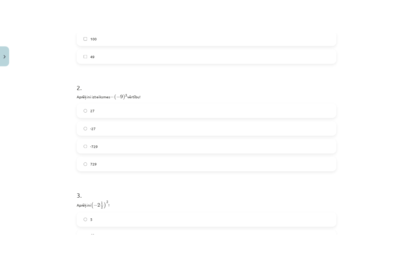
scroll to position [303, 0]
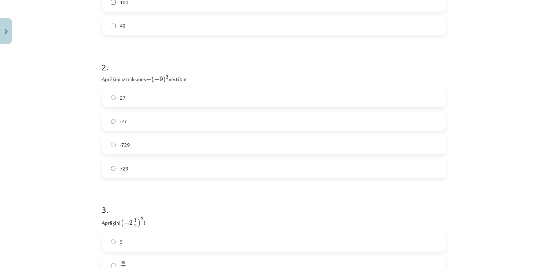
drag, startPoint x: 97, startPoint y: 75, endPoint x: 191, endPoint y: 81, distance: 94.1
click at [191, 81] on div "12 XP Saņemsi Viegls 660 pilda Apraksts Uzdevums Palīdzība 1 . Atzīmē visus ska…" at bounding box center [273, 53] width 353 height 619
copy p "Aprēķini izteiksmes − ( − 9 ) 3 − ( − 9 ) 3 vērtību!"
click at [160, 70] on h1 "2 ." at bounding box center [274, 61] width 345 height 22
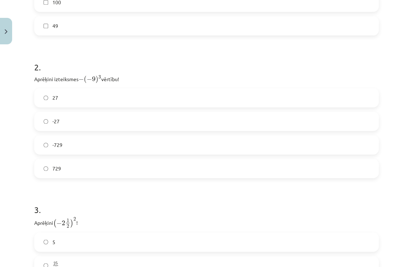
click at [73, 168] on label "729" at bounding box center [206, 168] width 343 height 18
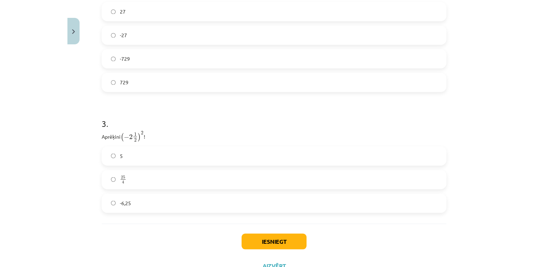
scroll to position [411, 0]
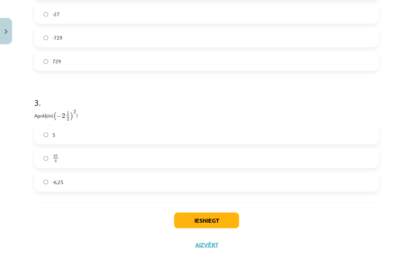
click at [35, 115] on p "Aprēķini ( − 2 1 2 ) 2 ( − 2 1 2 ) 2 !" at bounding box center [206, 114] width 345 height 11
click at [72, 154] on label "25 4 25 4" at bounding box center [206, 158] width 343 height 18
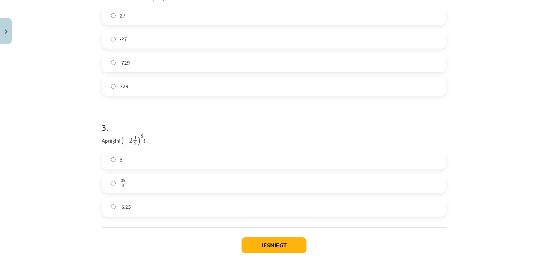
scroll to position [417, 0]
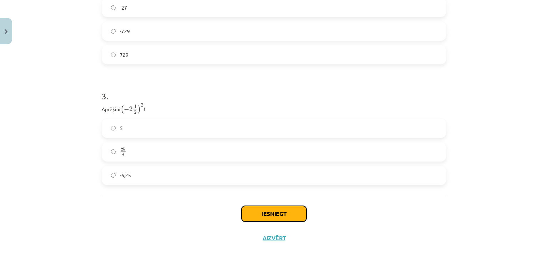
drag, startPoint x: 286, startPoint y: 214, endPoint x: 351, endPoint y: 211, distance: 65.7
click at [351, 211] on div "Iesniegt Aizvērt" at bounding box center [274, 221] width 345 height 50
click at [273, 211] on button "Iesniegt" at bounding box center [274, 214] width 65 height 16
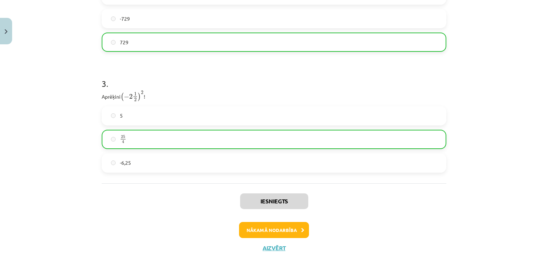
scroll to position [440, 0]
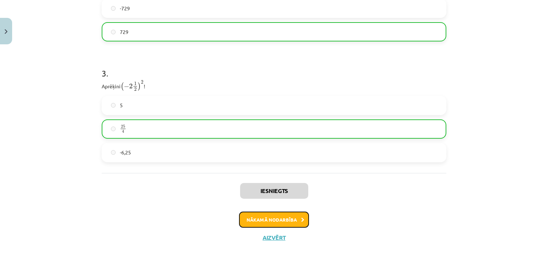
click at [295, 217] on button "Nākamā nodarbība" at bounding box center [274, 219] width 70 height 16
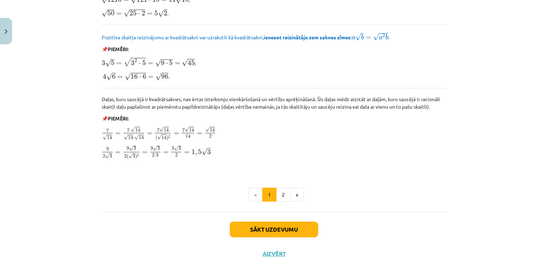
scroll to position [851, 0]
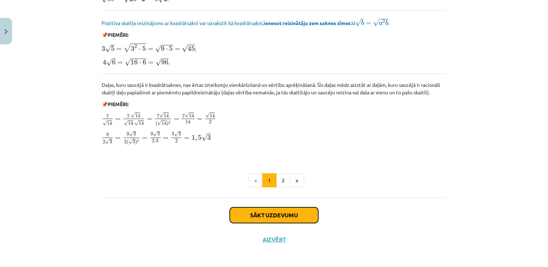
click at [286, 210] on button "Sākt uzdevumu" at bounding box center [274, 215] width 89 height 16
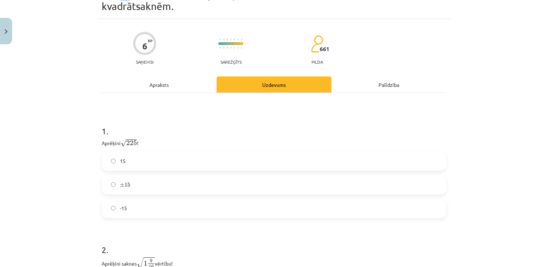
scroll to position [161, 0]
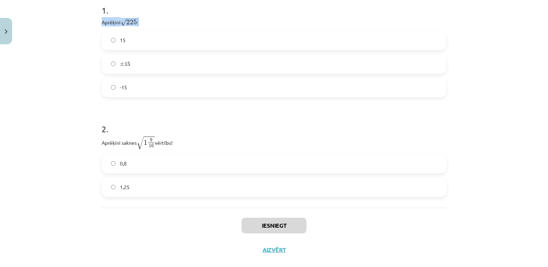
drag, startPoint x: 98, startPoint y: 21, endPoint x: 147, endPoint y: 22, distance: 48.6
click at [147, 22] on div "6 XP Saņemsi Sarežģīts 661 pilda Apraksts Uzdevums Palīdzība 1 . Aprēķini √ 225…" at bounding box center [273, 79] width 353 height 363
copy p "Aprēķini √ 225 225 !"
click at [118, 20] on p "Aprēķini √ 225 225 !" at bounding box center [274, 21] width 345 height 9
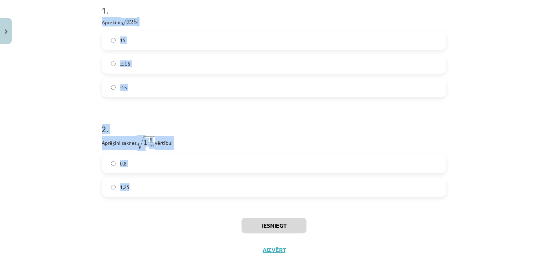
drag, startPoint x: 99, startPoint y: 21, endPoint x: 161, endPoint y: 80, distance: 86.1
click at [174, 181] on form "1 . Aprēķini √ 225 225 ! 15 ± 15 ± 15 -15 2 . Aprēķini saknes √ 1 9 16 1 9 16 v…" at bounding box center [274, 95] width 345 height 204
copy form "Aprēķini √ 225 225 ! 15 ± 15 ± 15 -15 2 . Aprēķini saknes √ 1 9 16 1 9 16 vērtī…"
drag, startPoint x: 108, startPoint y: 110, endPoint x: 104, endPoint y: 84, distance: 26.3
click at [108, 110] on form "1 . Aprēķini √ 225 225 ! 15 ± 15 ± 15 -15 2 . Aprēķini saknes √ 1 9 16 1 9 16 v…" at bounding box center [274, 95] width 345 height 204
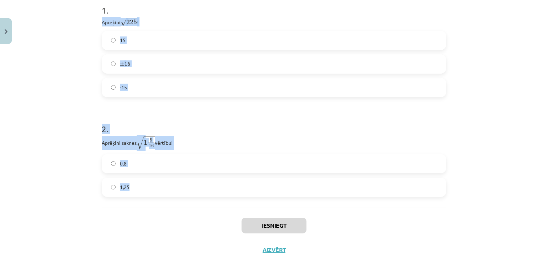
click at [117, 48] on label "15" at bounding box center [273, 40] width 343 height 18
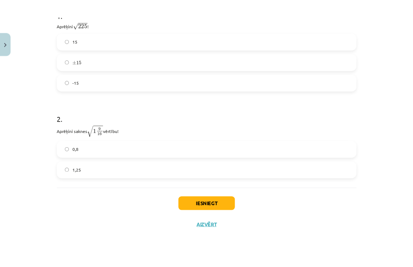
scroll to position [161, 0]
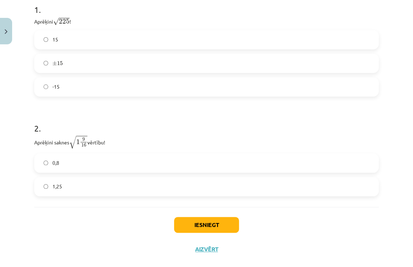
click at [127, 182] on label "1,25" at bounding box center [206, 186] width 343 height 18
click at [183, 220] on button "Iesniegt" at bounding box center [206, 225] width 65 height 16
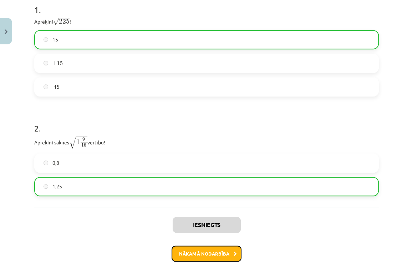
click at [213, 254] on button "Nākamā nodarbība" at bounding box center [207, 253] width 70 height 16
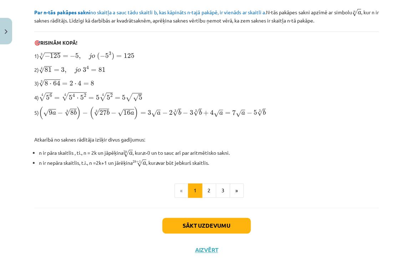
scroll to position [221, 0]
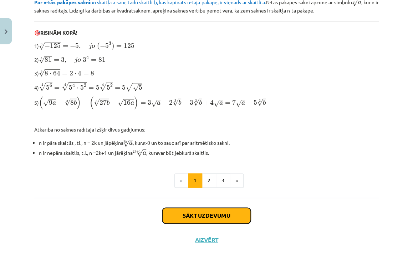
click at [206, 209] on button "Sākt uzdevumu" at bounding box center [206, 215] width 89 height 16
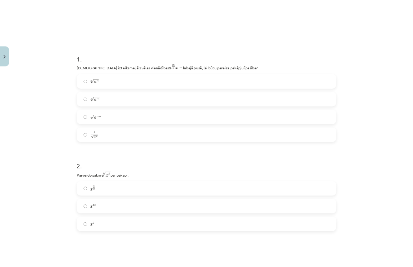
scroll to position [145, 0]
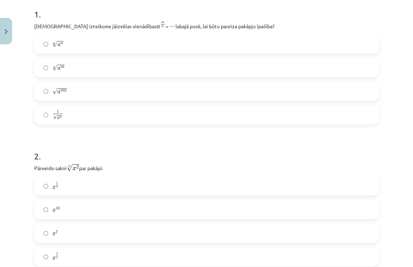
click at [114, 94] on label "√ a m n a m n" at bounding box center [206, 91] width 343 height 18
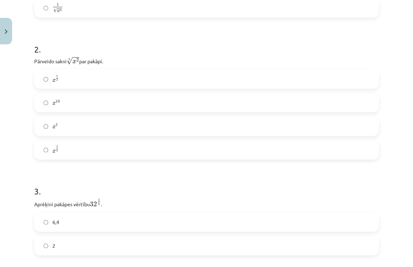
scroll to position [252, 0]
click at [126, 150] on label "x 2 5 x 2 5" at bounding box center [206, 149] width 343 height 18
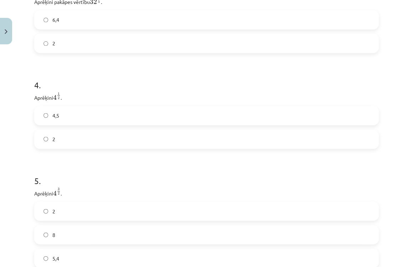
scroll to position [437, 0]
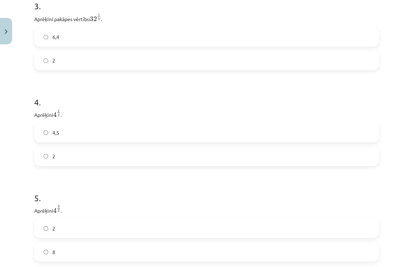
click at [98, 66] on label "2" at bounding box center [206, 60] width 343 height 18
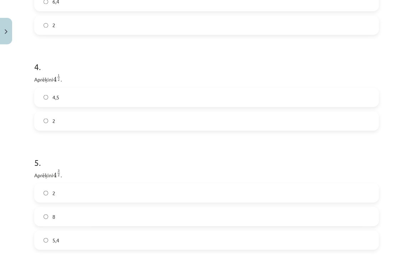
scroll to position [473, 0]
click at [107, 96] on label "4,5" at bounding box center [206, 97] width 343 height 18
click at [86, 222] on label "8" at bounding box center [206, 216] width 343 height 18
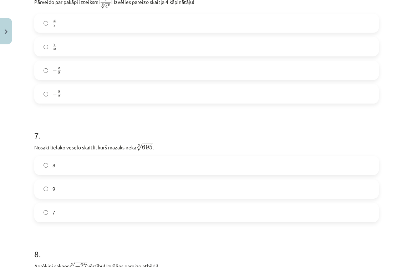
scroll to position [749, 0]
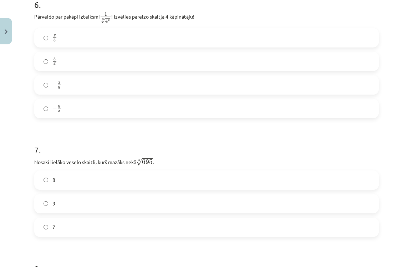
click at [98, 93] on label "− x 8 − x 8" at bounding box center [206, 85] width 343 height 18
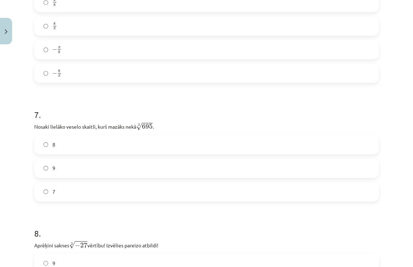
scroll to position [784, 0]
click at [68, 153] on label "8" at bounding box center [206, 144] width 343 height 18
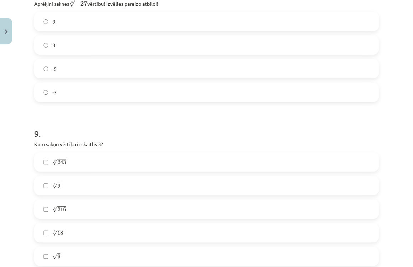
scroll to position [1013, 0]
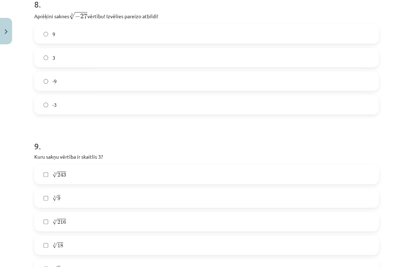
click at [86, 107] on label "-3" at bounding box center [206, 105] width 343 height 18
click at [87, 180] on label "5 √ 243 243 5" at bounding box center [206, 174] width 343 height 18
click at [90, 196] on label "3 √ 9 9 3" at bounding box center [206, 198] width 343 height 18
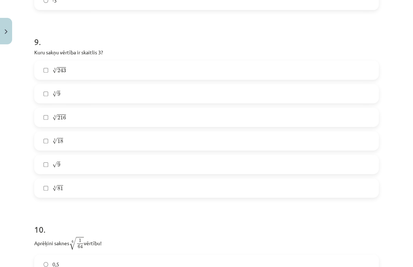
scroll to position [1120, 0]
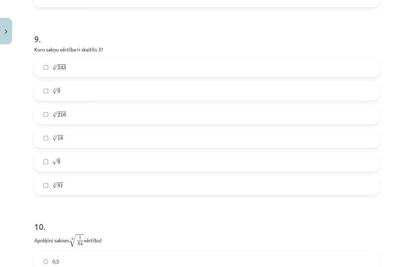
click at [99, 66] on label "5 √ 243 243 5" at bounding box center [206, 67] width 343 height 18
click at [86, 161] on label "√ 9 9" at bounding box center [206, 161] width 343 height 18
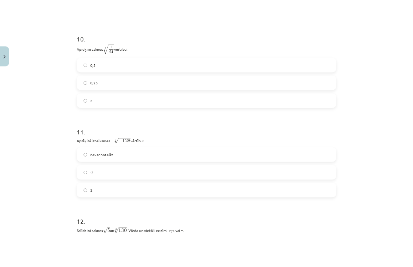
scroll to position [1340, 0]
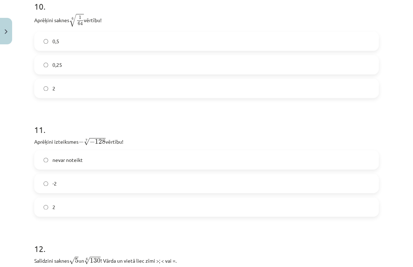
click at [86, 45] on label "0,5" at bounding box center [206, 41] width 343 height 18
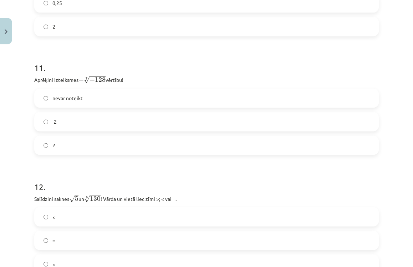
scroll to position [1411, 0]
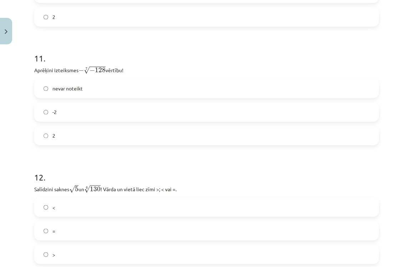
click at [117, 110] on label "-2" at bounding box center [206, 112] width 343 height 18
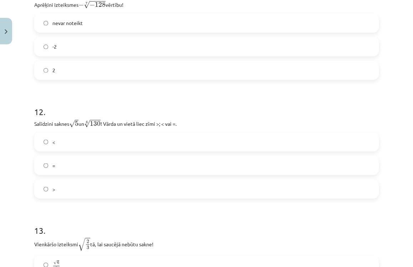
scroll to position [1483, 0]
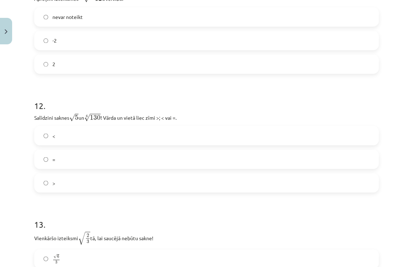
click at [134, 72] on label "2" at bounding box center [206, 64] width 343 height 18
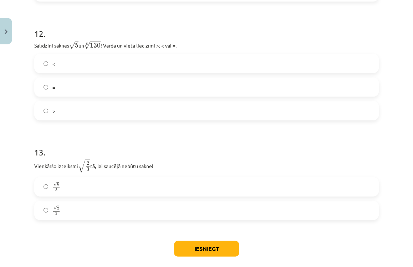
scroll to position [1554, 0]
click at [72, 62] on label "<" at bounding box center [206, 64] width 343 height 18
click at [86, 186] on label "√ 6 3 6 3" at bounding box center [206, 187] width 343 height 18
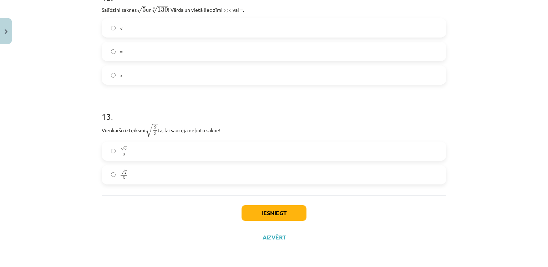
scroll to position [1591, 0]
click at [264, 212] on button "Iesniegt" at bounding box center [274, 213] width 65 height 16
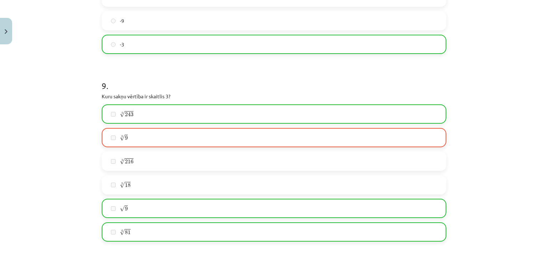
scroll to position [1270, 0]
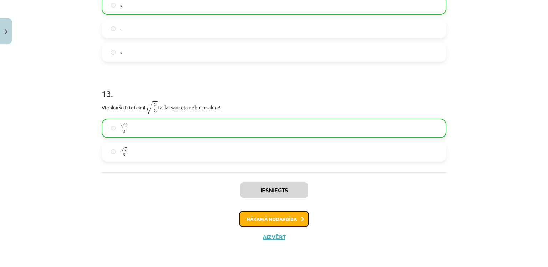
click at [280, 224] on button "Nākamā nodarbība" at bounding box center [274, 219] width 70 height 16
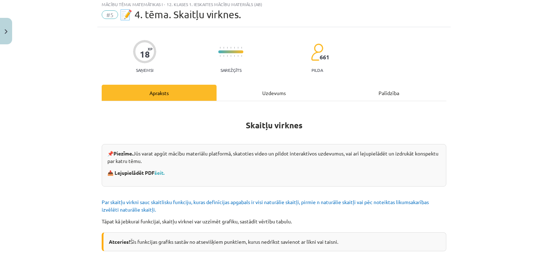
scroll to position [18, 0]
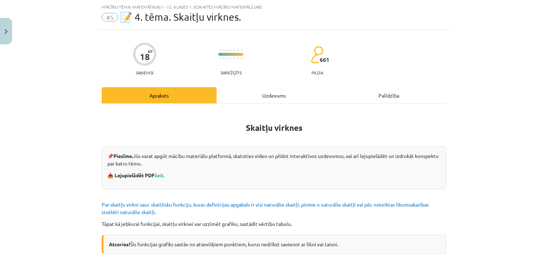
click at [276, 95] on div "Uzdevums" at bounding box center [274, 95] width 115 height 16
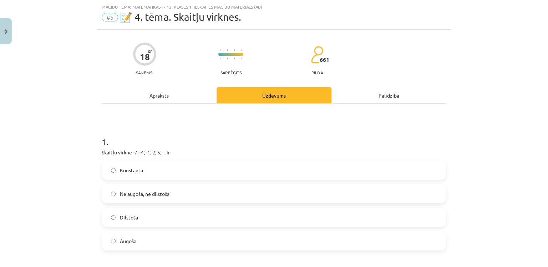
click at [180, 92] on div "Apraksts" at bounding box center [159, 95] width 115 height 16
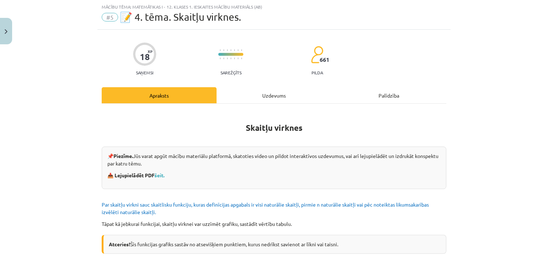
click at [110, 17] on span "#5" at bounding box center [110, 17] width 16 height 9
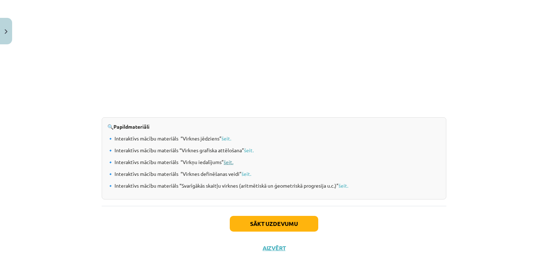
scroll to position [733, 0]
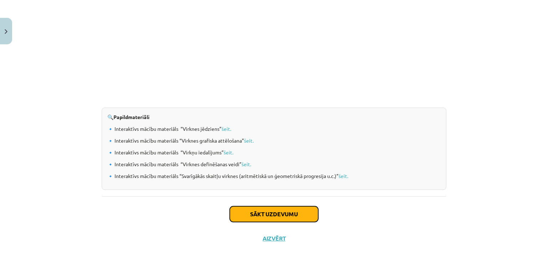
click at [269, 213] on button "Sākt uzdevumu" at bounding box center [274, 214] width 89 height 16
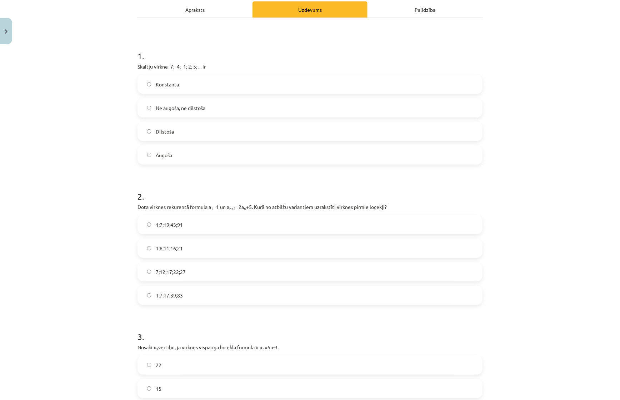
scroll to position [92, 0]
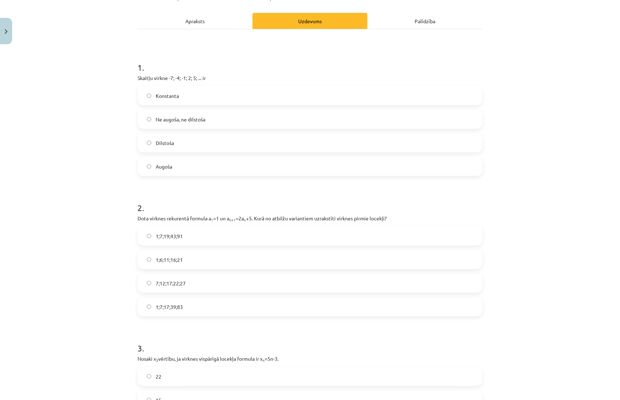
click at [181, 170] on label "Augoša" at bounding box center [309, 166] width 343 height 18
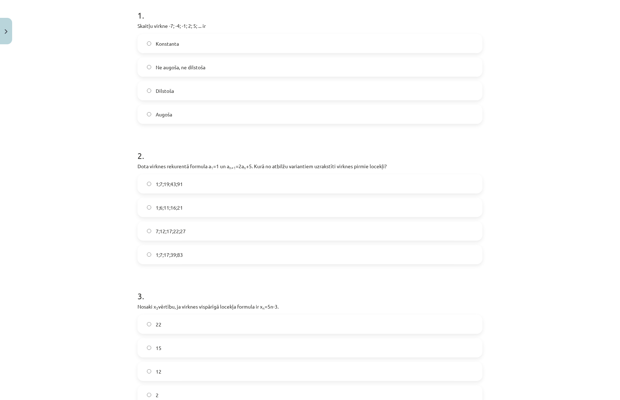
scroll to position [145, 0]
click at [240, 184] on label "1;7;19;43;91" at bounding box center [309, 183] width 343 height 18
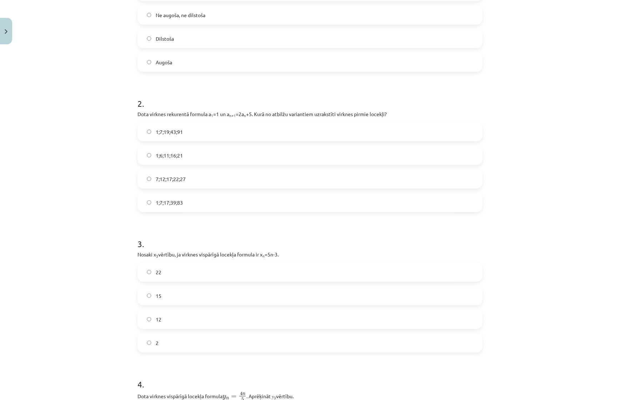
scroll to position [252, 0]
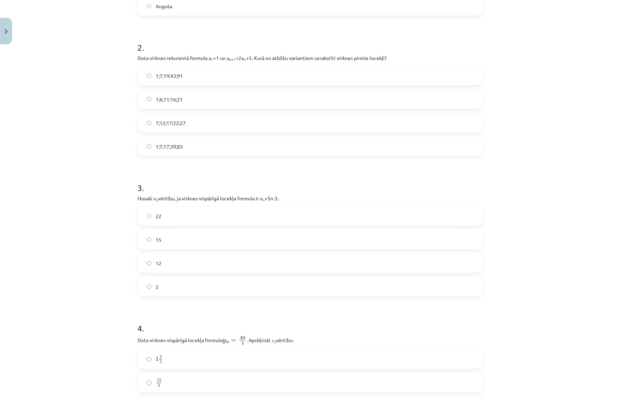
click at [172, 262] on label "12" at bounding box center [309, 263] width 343 height 18
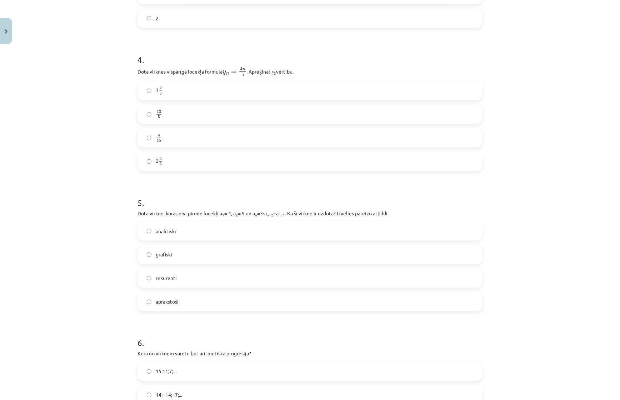
scroll to position [520, 0]
click at [190, 266] on label "rekurenti" at bounding box center [309, 279] width 343 height 18
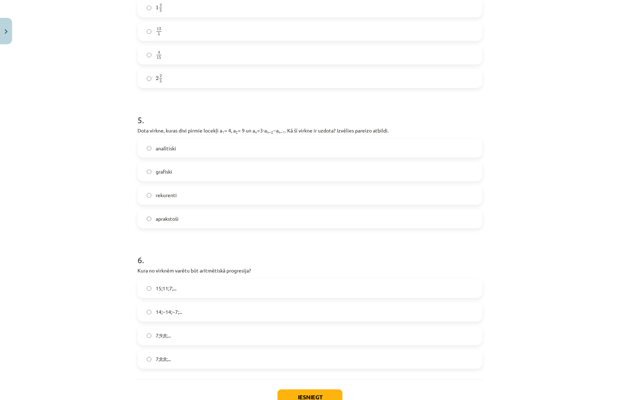
scroll to position [627, 0]
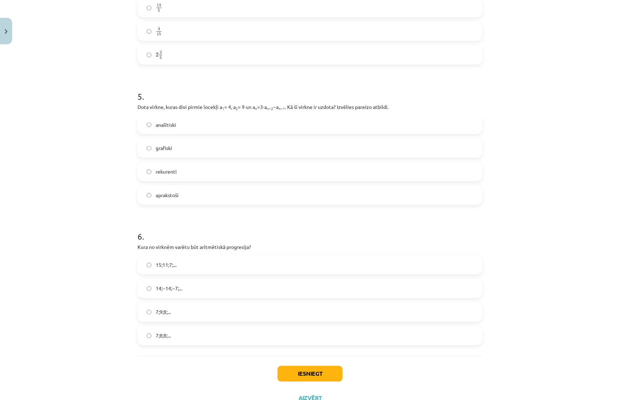
click at [192, 266] on label "7;9;8;..." at bounding box center [309, 312] width 343 height 18
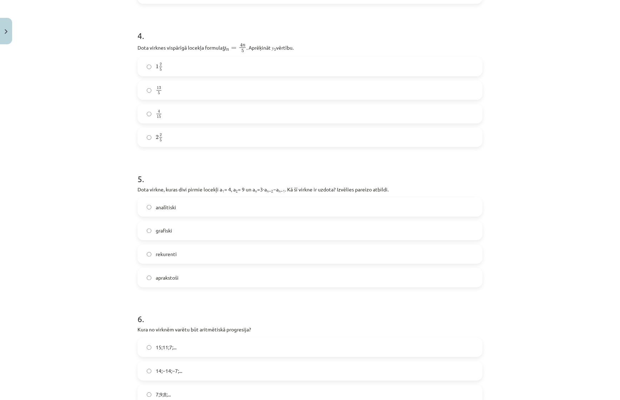
scroll to position [520, 0]
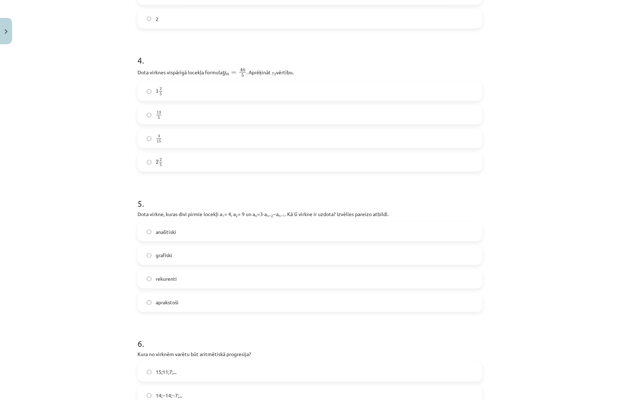
click at [188, 119] on label "13 5 13 5" at bounding box center [309, 115] width 343 height 18
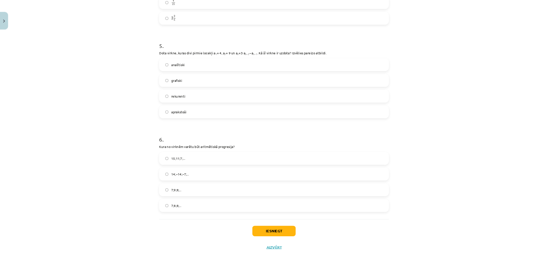
scroll to position [71, 0]
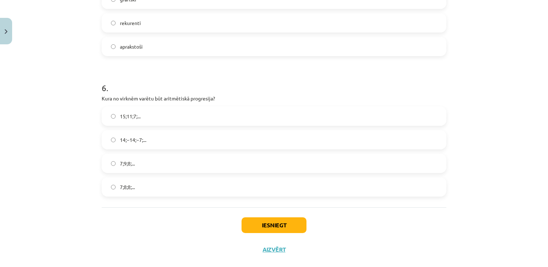
scroll to position [788, 0]
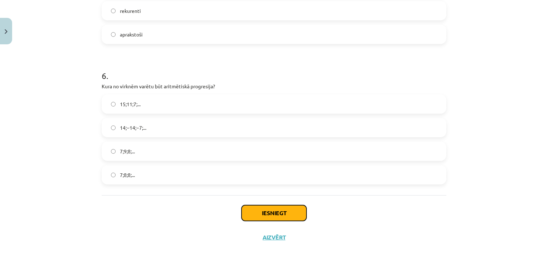
click at [297, 215] on button "Iesniegt" at bounding box center [274, 213] width 65 height 16
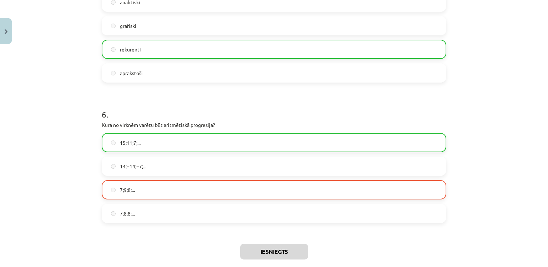
scroll to position [811, 0]
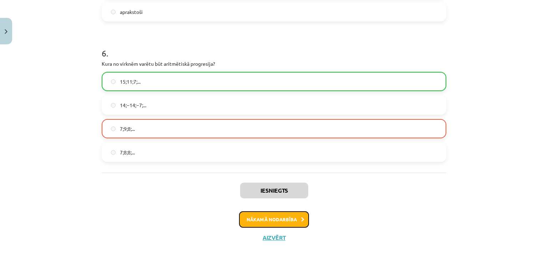
click at [264, 219] on button "Nākamā nodarbība" at bounding box center [274, 219] width 70 height 16
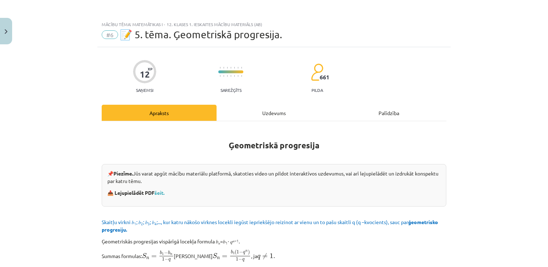
scroll to position [0, 0]
click at [261, 115] on div "Uzdevums" at bounding box center [274, 113] width 115 height 16
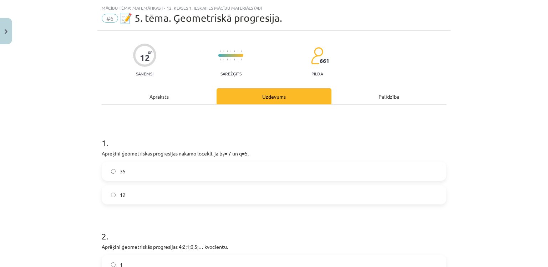
scroll to position [18, 0]
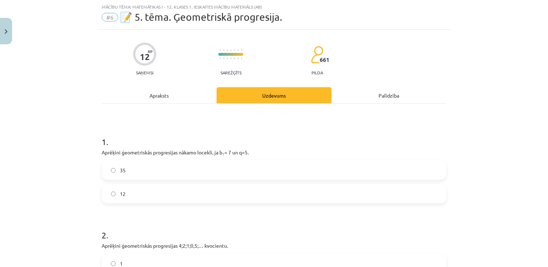
click at [182, 92] on div "Apraksts" at bounding box center [159, 95] width 115 height 16
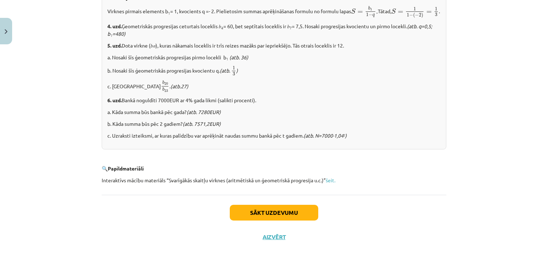
scroll to position [890, 0]
click at [272, 210] on button "Sākt uzdevumu" at bounding box center [274, 213] width 89 height 16
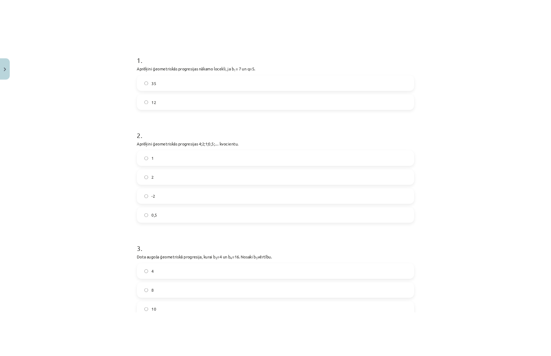
scroll to position [139, 0]
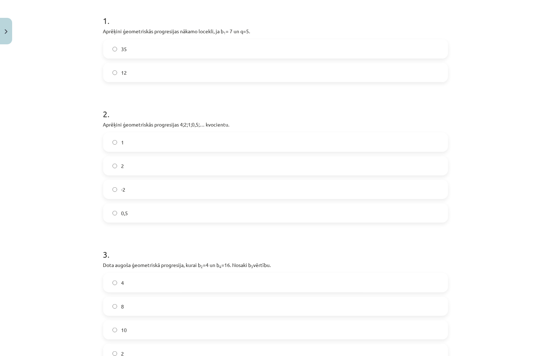
click at [126, 52] on label "35" at bounding box center [275, 49] width 343 height 18
click at [203, 217] on label "0,5" at bounding box center [275, 213] width 343 height 18
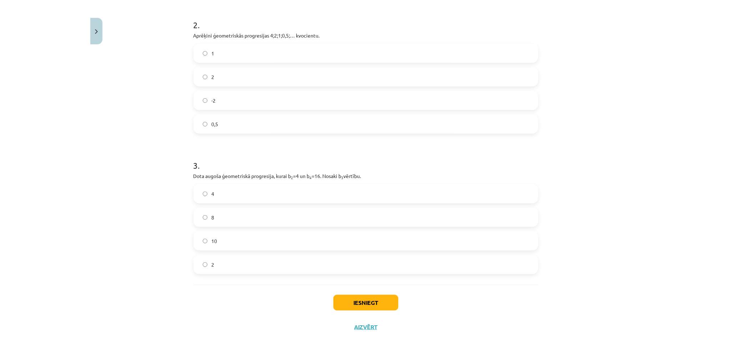
scroll to position [229, 0]
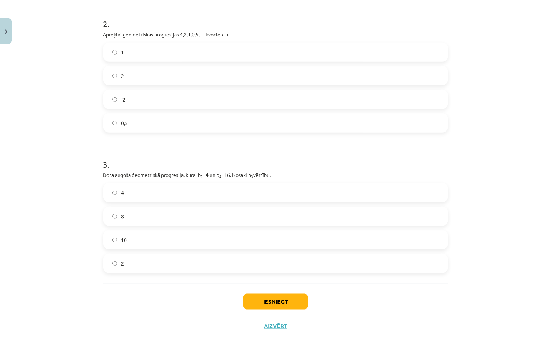
click at [134, 189] on label "4" at bounding box center [275, 193] width 343 height 18
click at [274, 266] on button "Iesniegt" at bounding box center [275, 301] width 65 height 16
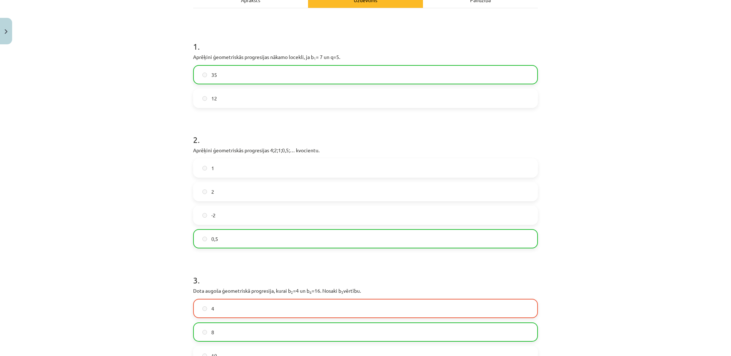
scroll to position [252, 0]
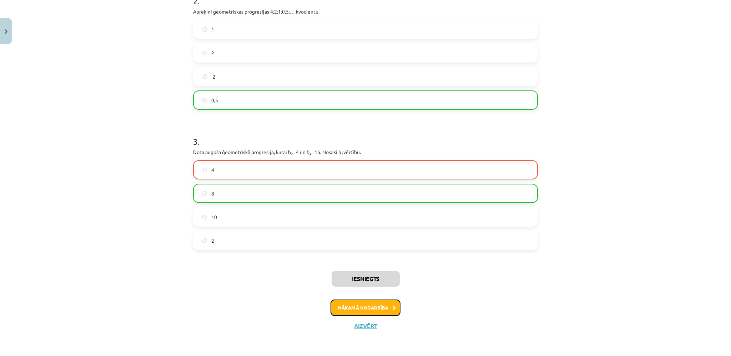
click at [363, 266] on button "Nākamā nodarbība" at bounding box center [366, 307] width 70 height 16
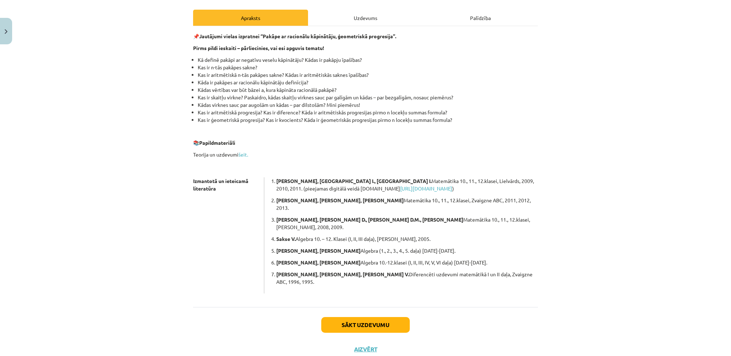
scroll to position [96, 0]
click at [369, 266] on button "Sākt uzdevumu" at bounding box center [365, 324] width 89 height 16
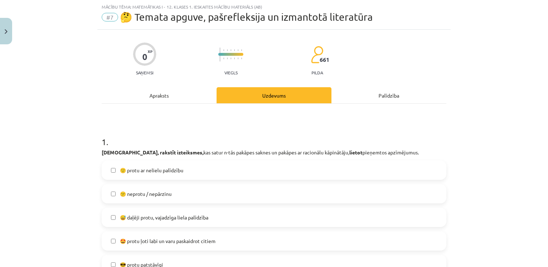
scroll to position [18, 0]
click at [452, 63] on div "Mācību tēma: Matemātikas i - 12. klases 1. ieskaites mācību materiāls (ab) #7 🤔…" at bounding box center [274, 133] width 548 height 267
click at [201, 220] on span "😅 daļēji protu, vajadzīga liela palīdzība" at bounding box center [164, 217] width 89 height 7
click at [200, 219] on span "😅 daļēji protu, vajadzīga liela palīdzība" at bounding box center [164, 217] width 89 height 7
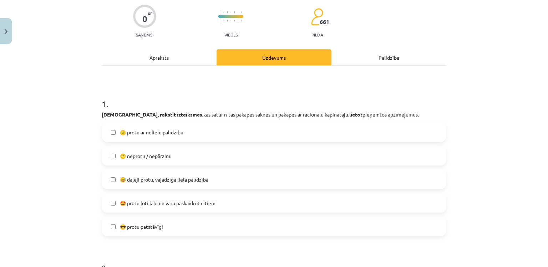
scroll to position [89, 0]
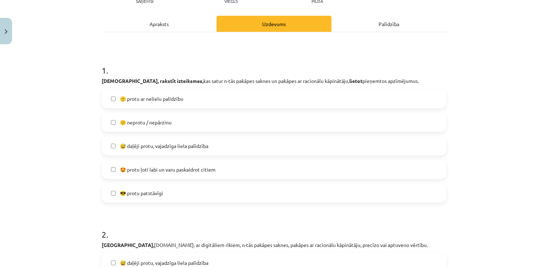
click at [196, 98] on label "🙂 protu ar nelielu palīdzību" at bounding box center [273, 99] width 343 height 18
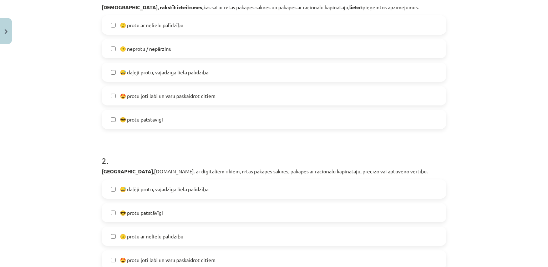
scroll to position [161, 0]
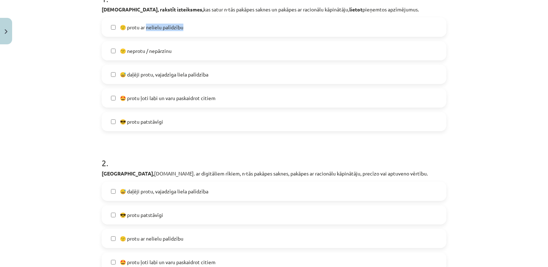
drag, startPoint x: 145, startPoint y: 32, endPoint x: 74, endPoint y: 55, distance: 75.1
click at [74, 55] on div "Mācību tēma: Matemātikas i - 12. klases 1. ieskaites mācību materiāls (ab) #7 🤔…" at bounding box center [274, 133] width 548 height 267
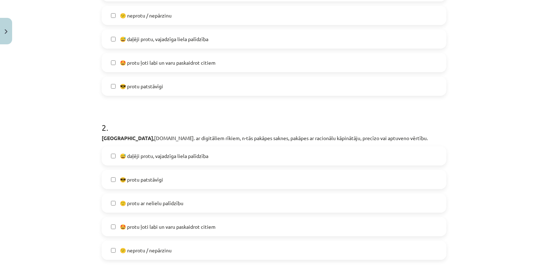
scroll to position [196, 0]
click at [155, 163] on label "😅 daļēji protu, vajadzīga liela palīdzība" at bounding box center [273, 155] width 343 height 18
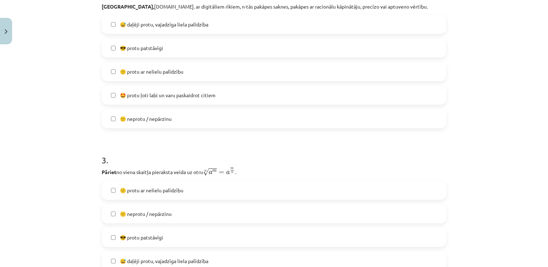
scroll to position [411, 0]
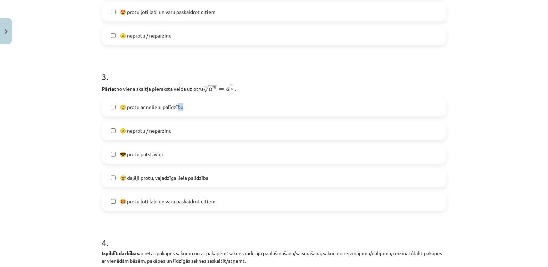
drag, startPoint x: 176, startPoint y: 116, endPoint x: 87, endPoint y: 138, distance: 91.3
click at [87, 138] on div "Mācību tēma: Matemātikas i - 12. klases 1. ieskaites mācību materiāls (ab) #7 🤔…" at bounding box center [274, 133] width 548 height 267
click at [161, 180] on span "😅 daļēji protu, vajadzīga liela palīdzība" at bounding box center [164, 177] width 89 height 7
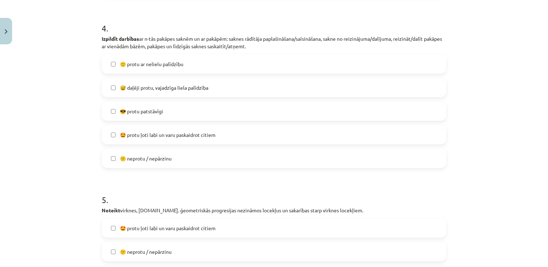
scroll to position [589, 0]
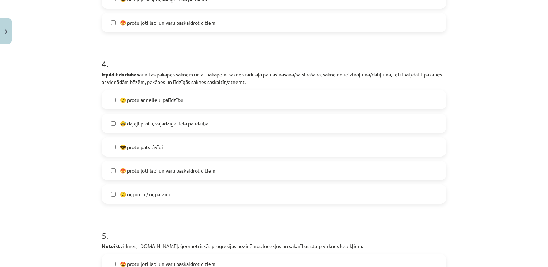
click at [164, 102] on span "🙂 protu ar nelielu palīdzību" at bounding box center [152, 99] width 64 height 7
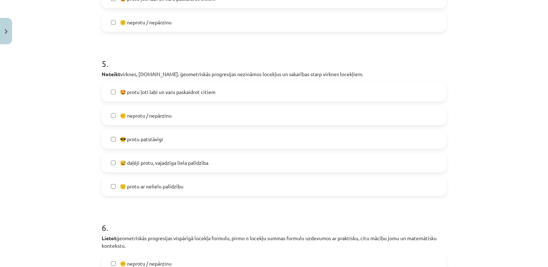
scroll to position [768, 0]
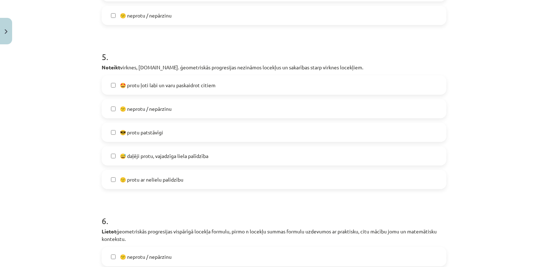
click at [179, 179] on span "🙂 protu ar nelielu palīdzību" at bounding box center [152, 179] width 64 height 7
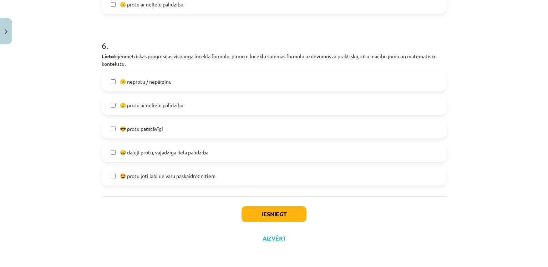
scroll to position [944, 0]
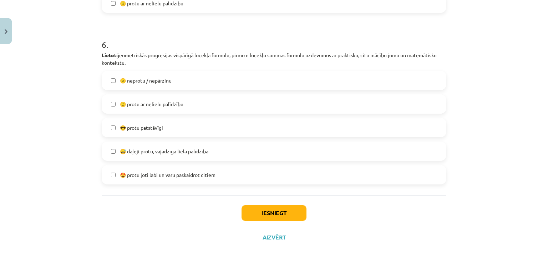
click at [170, 150] on span "😅 daļēji protu, vajadzīga liela palīdzība" at bounding box center [164, 150] width 89 height 7
click at [257, 214] on button "Iesniegt" at bounding box center [274, 213] width 65 height 16
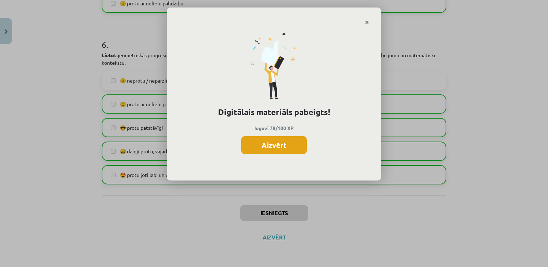
click at [273, 151] on button "Aizvērt" at bounding box center [274, 145] width 66 height 18
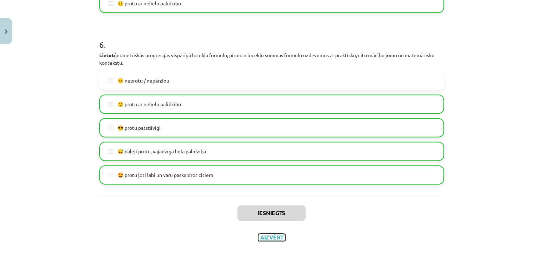
click at [274, 239] on button "Aizvērt" at bounding box center [271, 237] width 27 height 7
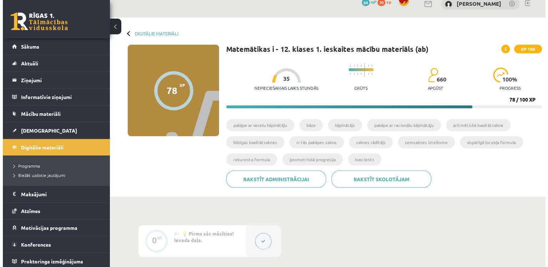
scroll to position [0, 0]
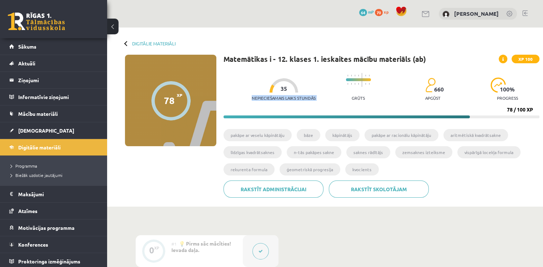
click at [276, 89] on div "Nepieciešamais laiks stundās 35" at bounding box center [284, 91] width 64 height 26
click at [281, 89] on span "35" at bounding box center [284, 88] width 6 height 6
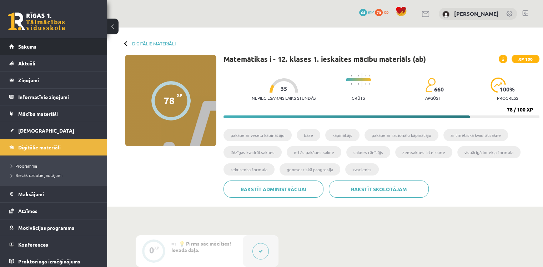
click at [38, 52] on link "Sākums" at bounding box center [53, 46] width 89 height 16
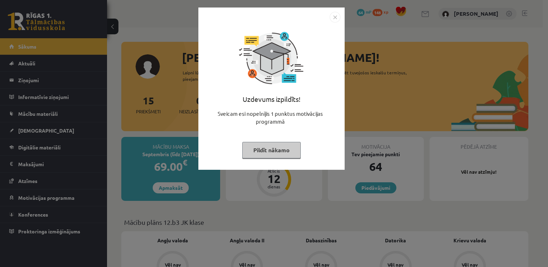
click at [304, 190] on div "Uzdevums izpildīts! Sveicam esi nopelnījis 1 punktus motivācijas programmā Pild…" at bounding box center [274, 133] width 548 height 267
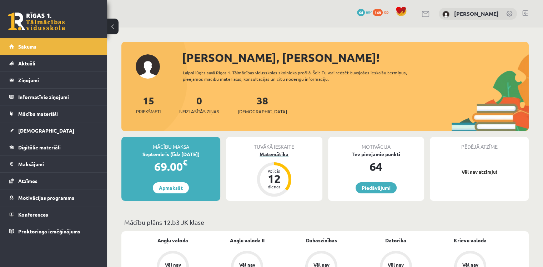
click at [285, 156] on div "Matemātika" at bounding box center [274, 153] width 96 height 7
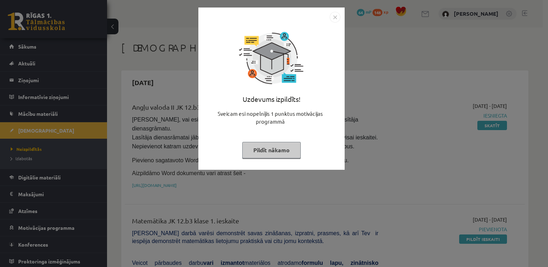
click at [376, 169] on div "Uzdevums izpildīts! Sveicam esi nopelnījis 1 punktus motivācijas programmā Pild…" at bounding box center [274, 133] width 548 height 267
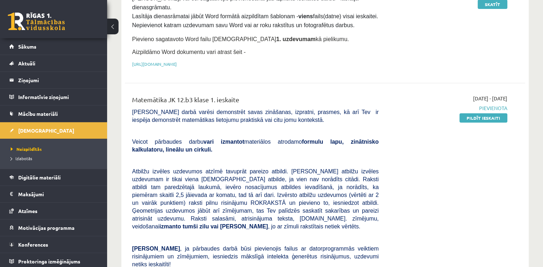
scroll to position [107, 0]
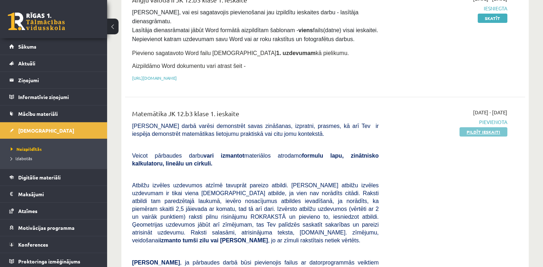
click at [491, 127] on link "Pildīt ieskaiti" at bounding box center [484, 131] width 48 height 9
